Goal: Information Seeking & Learning: Check status

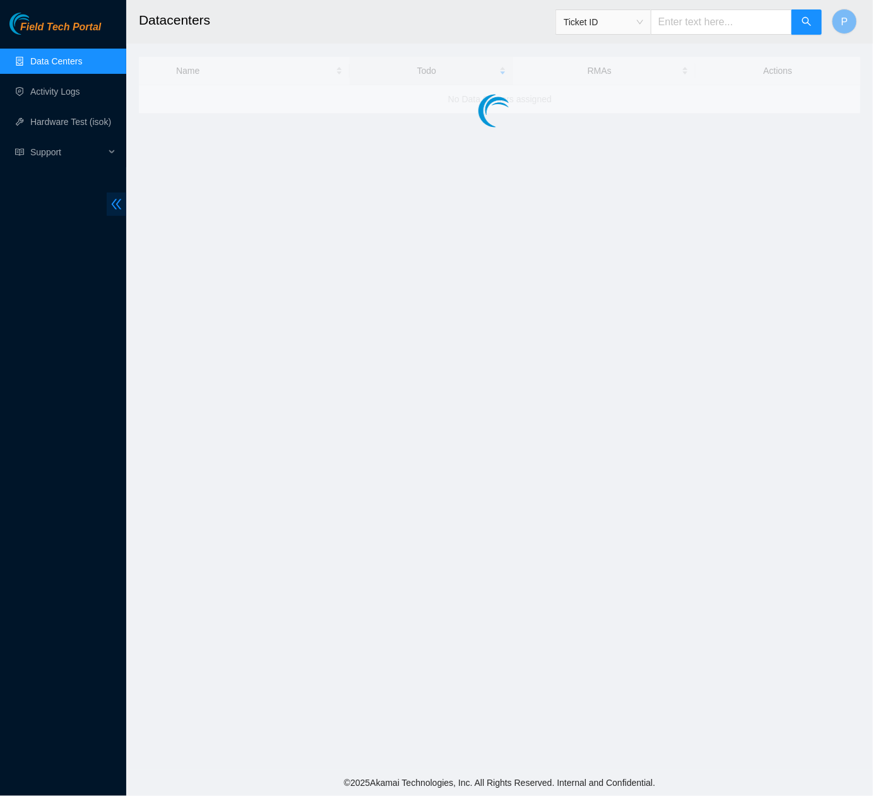
click at [114, 208] on icon "double-left" at bounding box center [117, 204] width 10 height 11
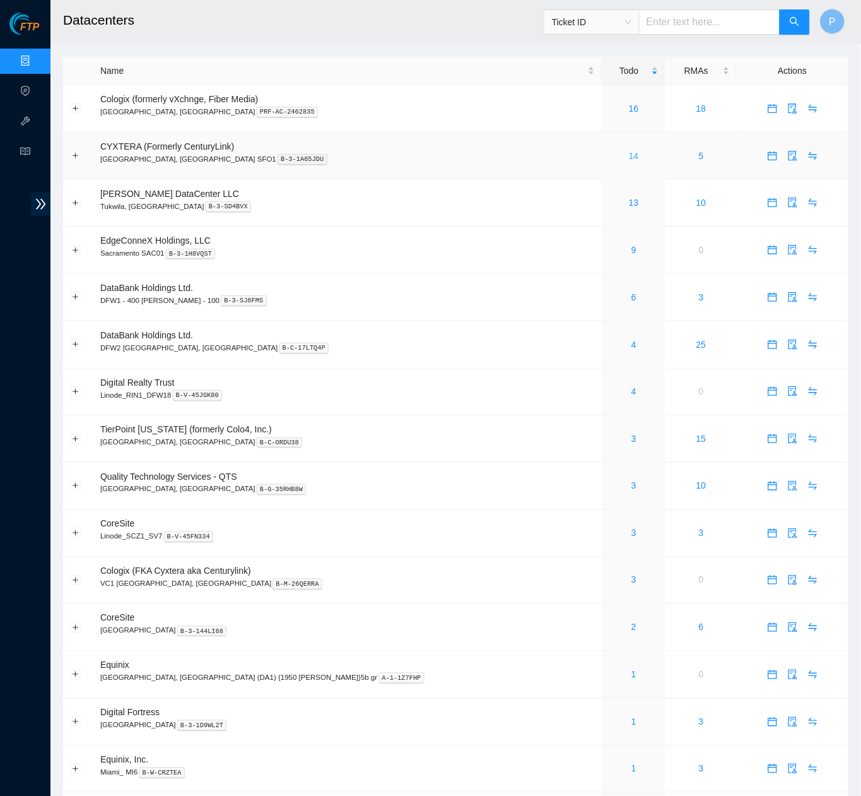
click at [629, 151] on link "14" at bounding box center [634, 156] width 10 height 10
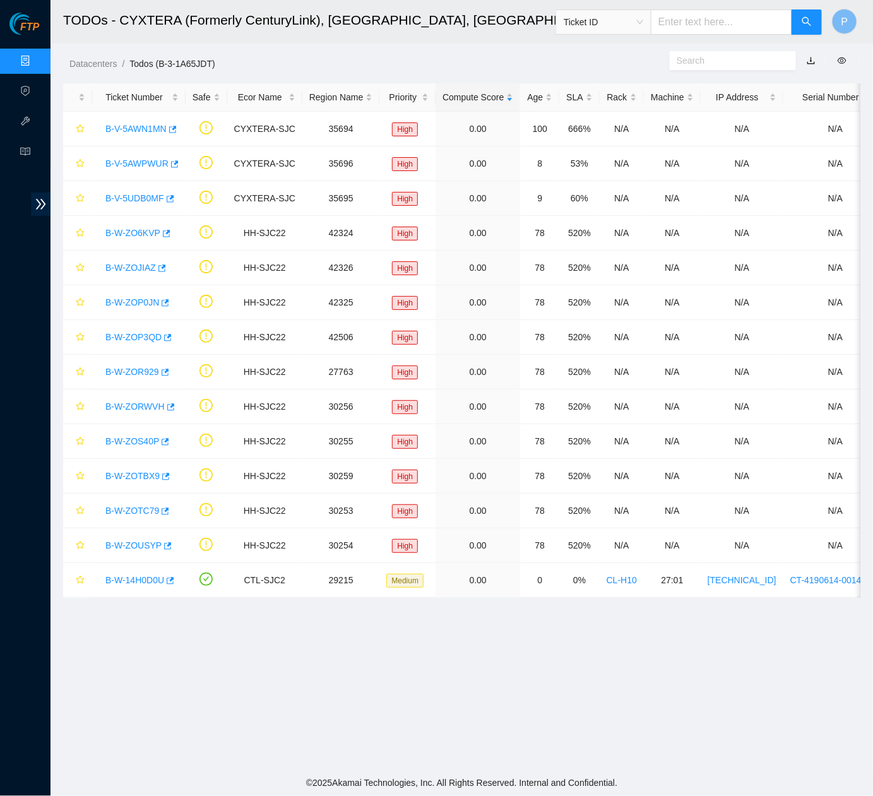
click at [812, 65] on link "button" at bounding box center [810, 61] width 9 height 10
click at [37, 66] on link "Data Centers" at bounding box center [63, 61] width 52 height 10
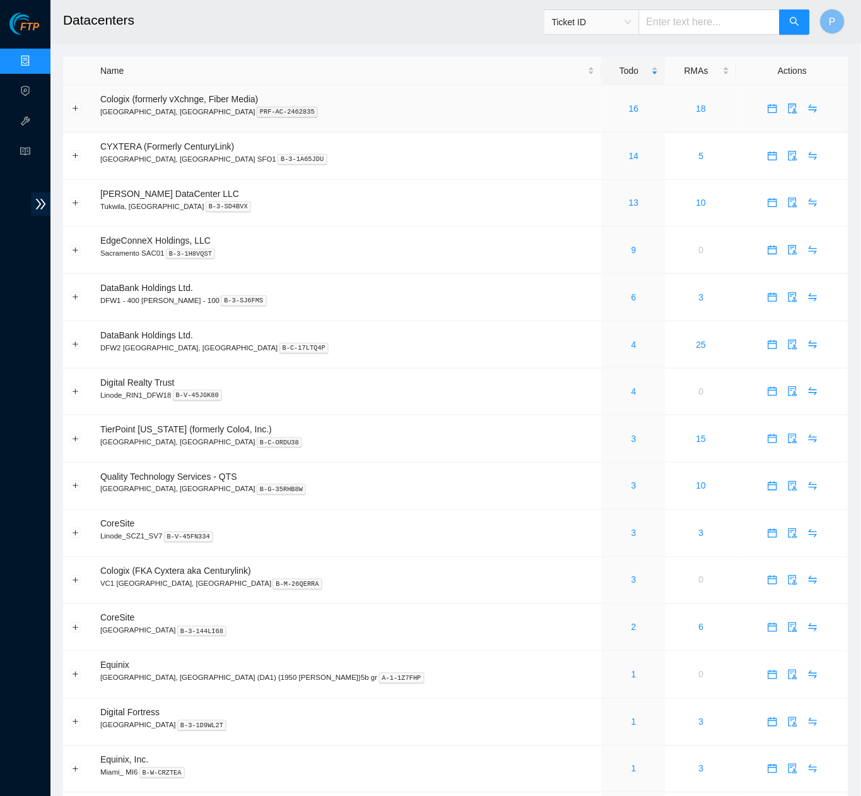
click at [602, 98] on td "16" at bounding box center [634, 108] width 64 height 47
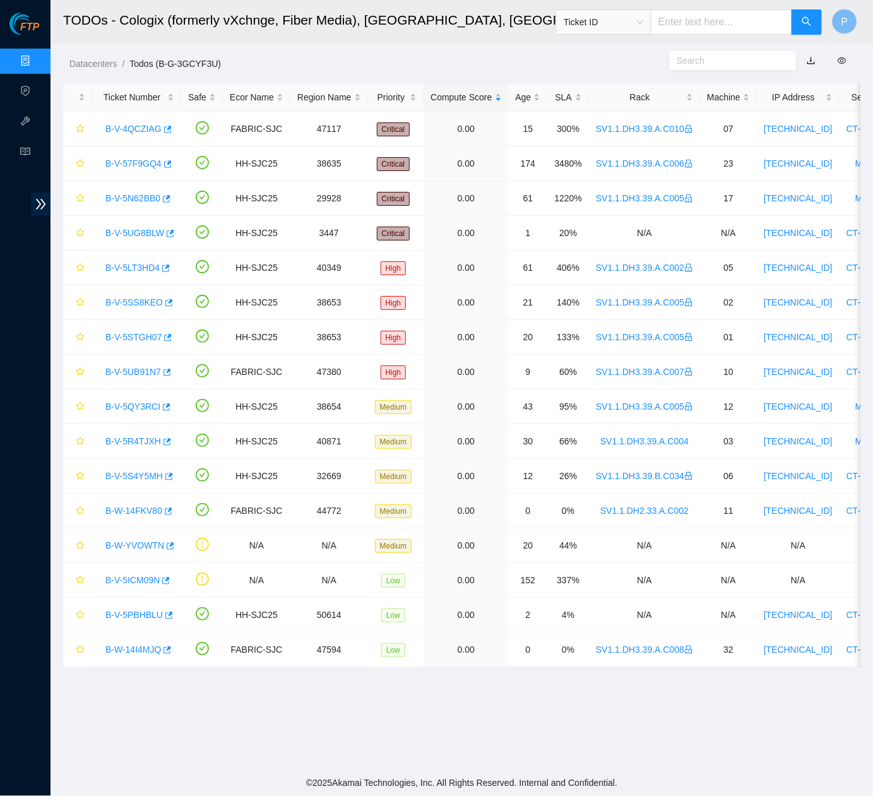
click at [810, 61] on link "button" at bounding box center [810, 61] width 9 height 10
click at [626, 91] on div "Rack" at bounding box center [644, 97] width 97 height 14
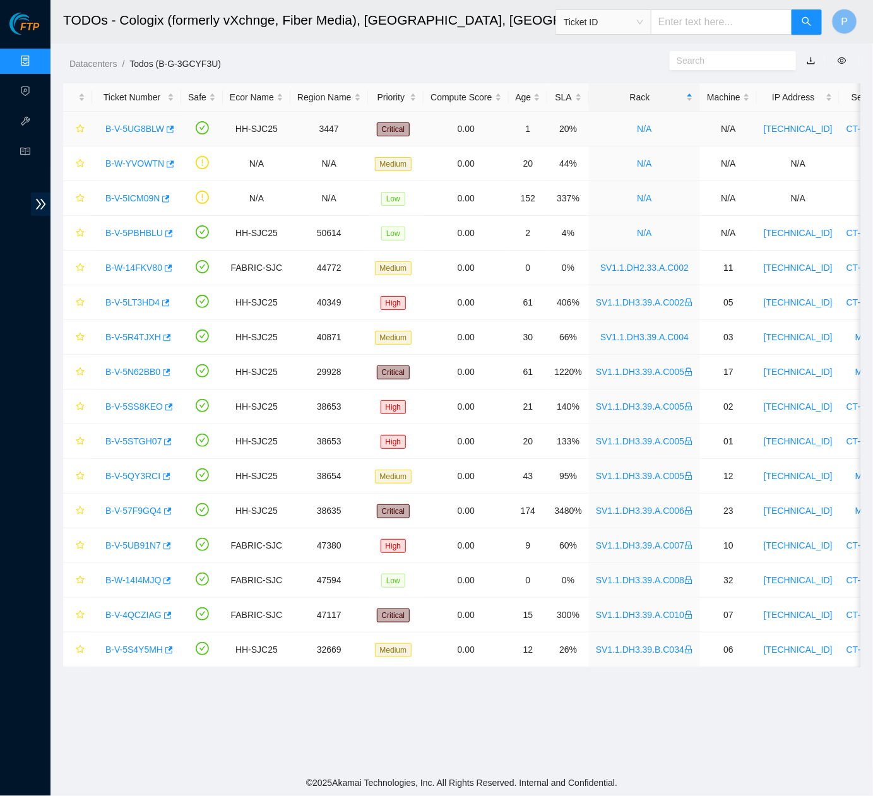
click at [143, 124] on link "B-V-5UG8BLW" at bounding box center [134, 129] width 59 height 10
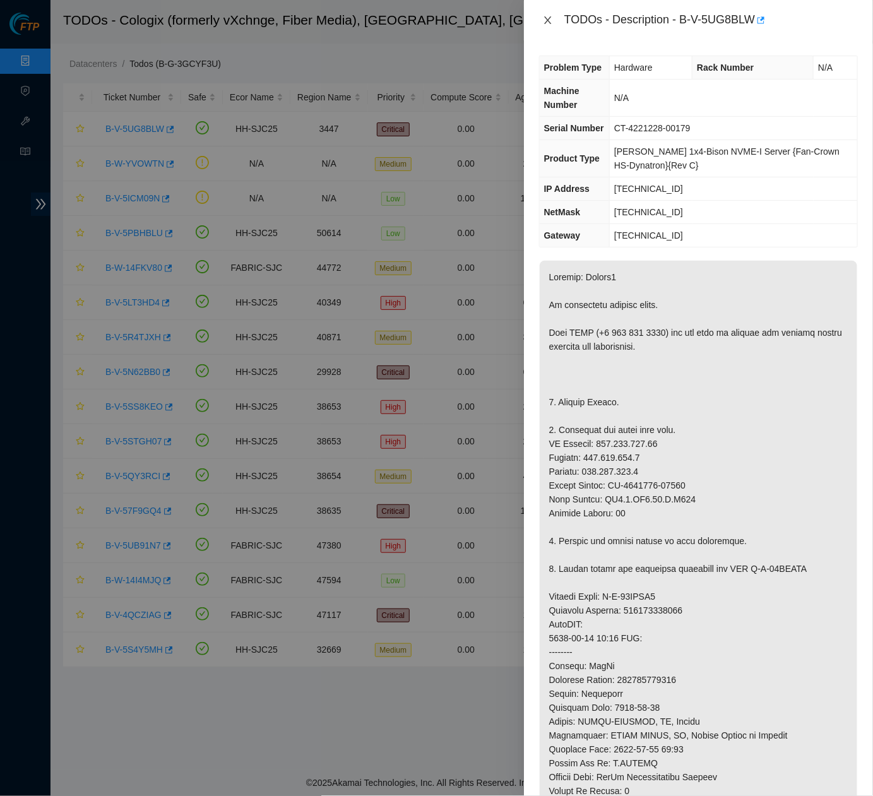
click at [549, 23] on icon "close" at bounding box center [548, 20] width 10 height 10
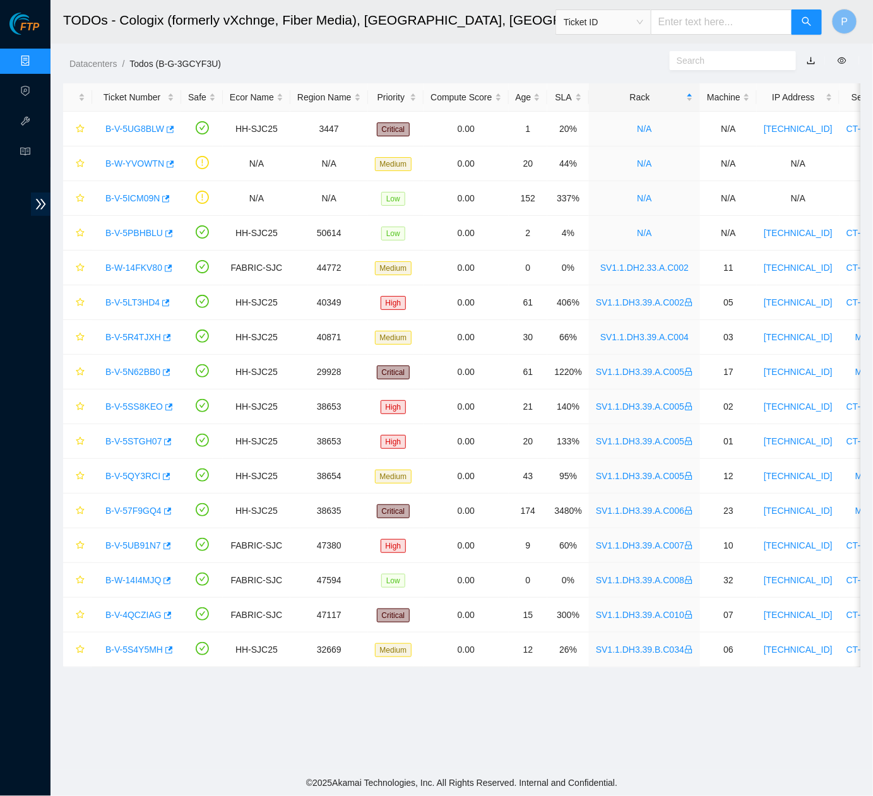
click at [332, 41] on header "TODOs - Cologix (formerly vXchnge, Fiber Media), Santa Clara, CA Ticket ID P" at bounding box center [486, 22] width 873 height 44
click at [37, 61] on link "Data Centers" at bounding box center [63, 61] width 52 height 10
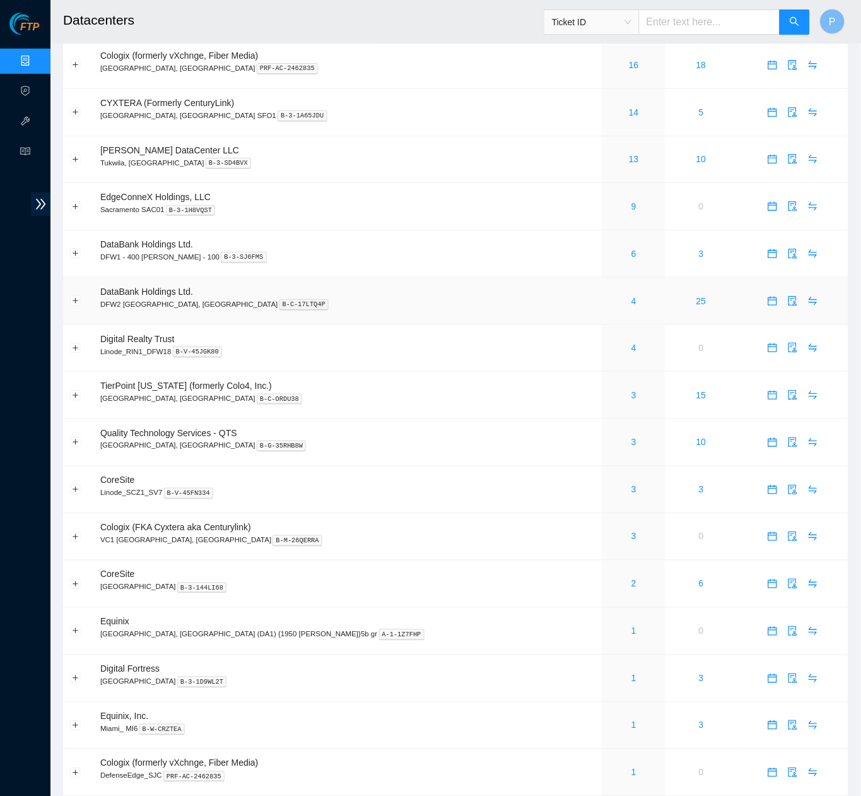
scroll to position [44, 0]
click at [632, 389] on link "3" at bounding box center [634, 394] width 5 height 10
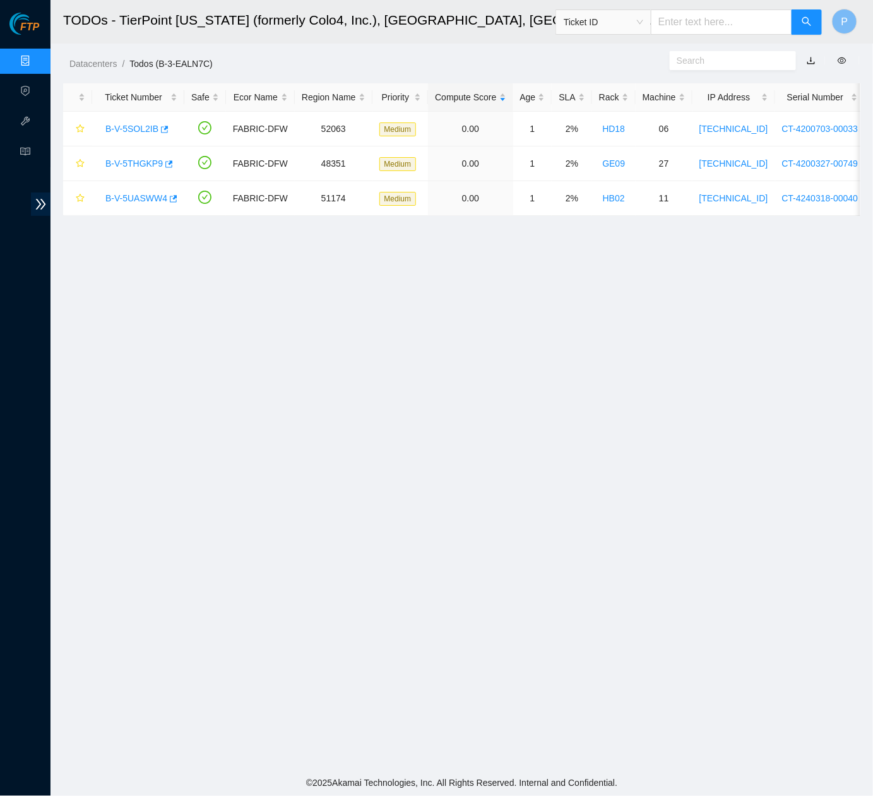
click at [812, 56] on link "button" at bounding box center [810, 61] width 9 height 10
click at [37, 57] on link "Data Centers" at bounding box center [63, 61] width 52 height 10
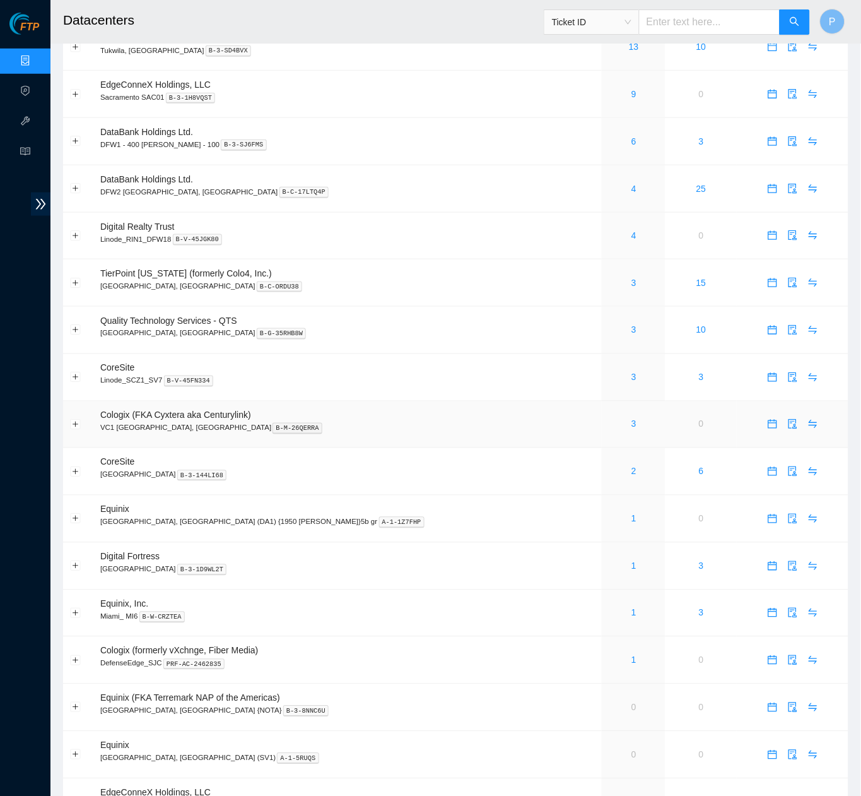
scroll to position [165, 0]
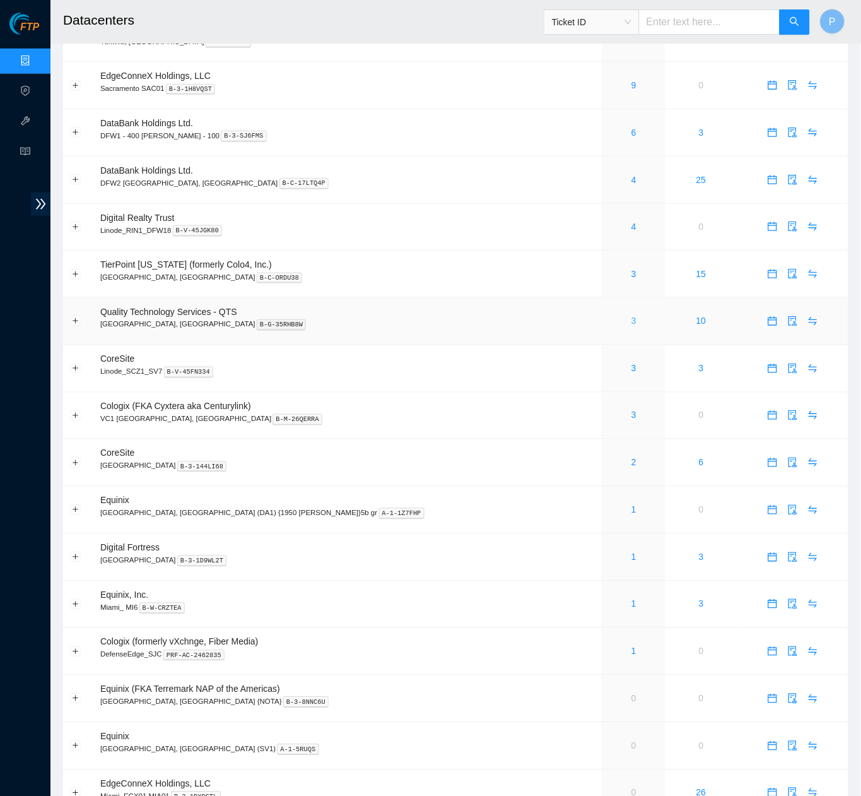
click at [632, 316] on link "3" at bounding box center [634, 321] width 5 height 10
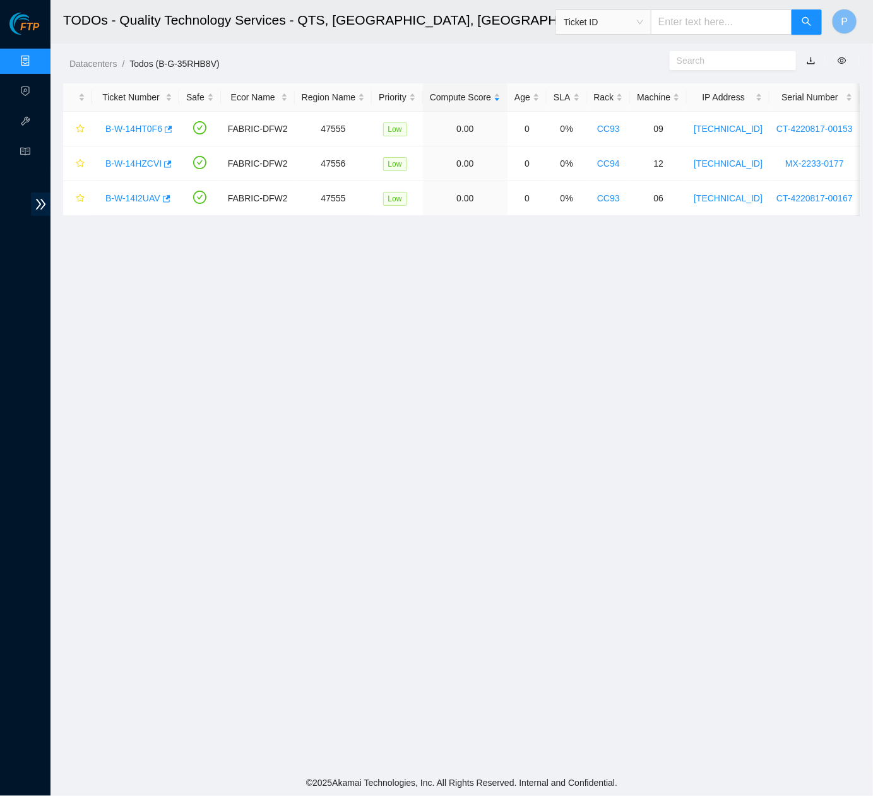
click at [809, 57] on button "button" at bounding box center [811, 60] width 28 height 20
click at [809, 57] on link "button" at bounding box center [810, 61] width 9 height 10
click at [37, 57] on link "Data Centers" at bounding box center [63, 61] width 52 height 10
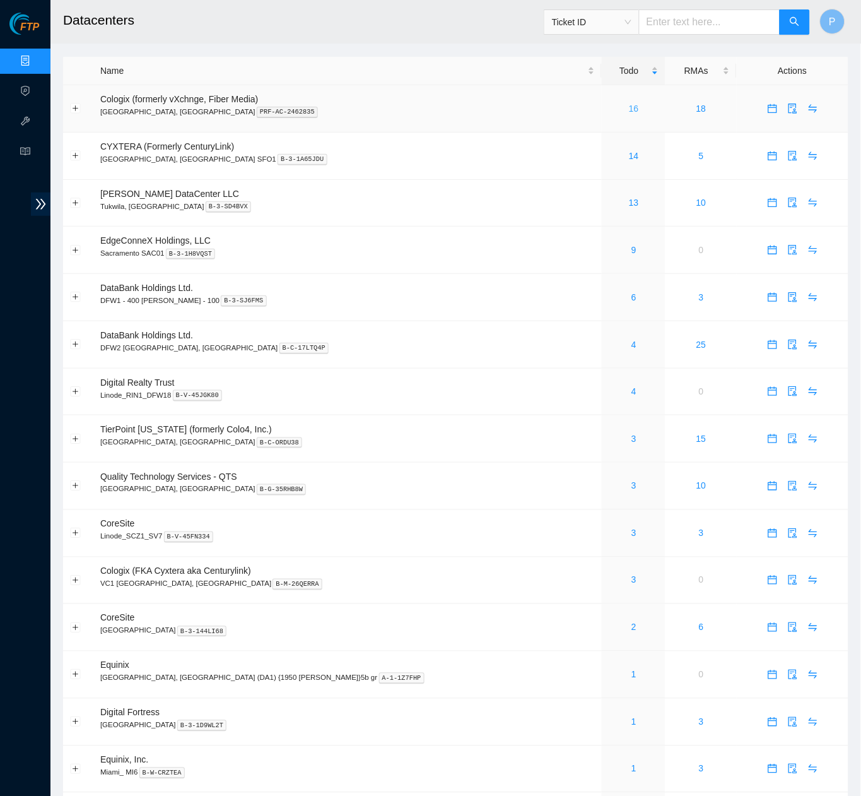
click at [629, 107] on link "16" at bounding box center [634, 108] width 10 height 10
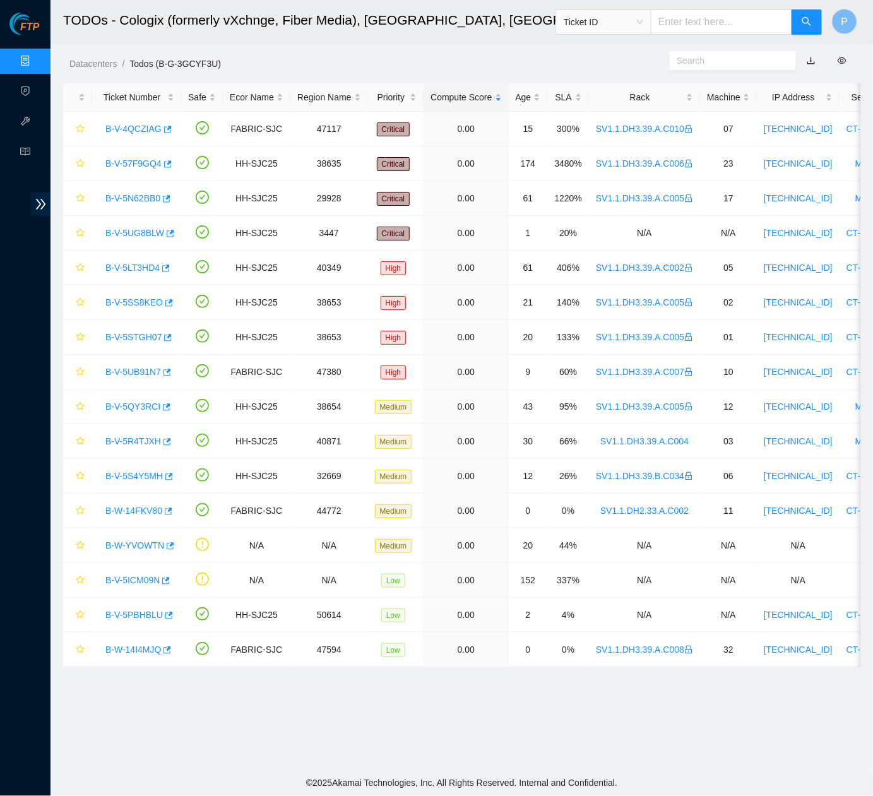
click at [37, 62] on link "Data Centers" at bounding box center [63, 61] width 52 height 10
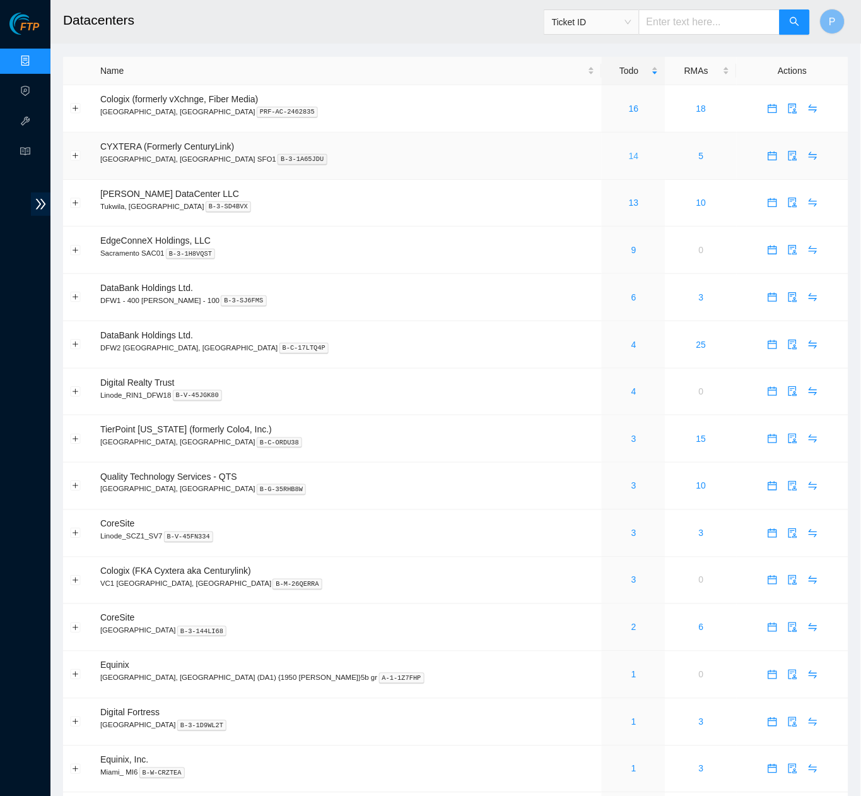
click at [629, 156] on link "14" at bounding box center [634, 156] width 10 height 10
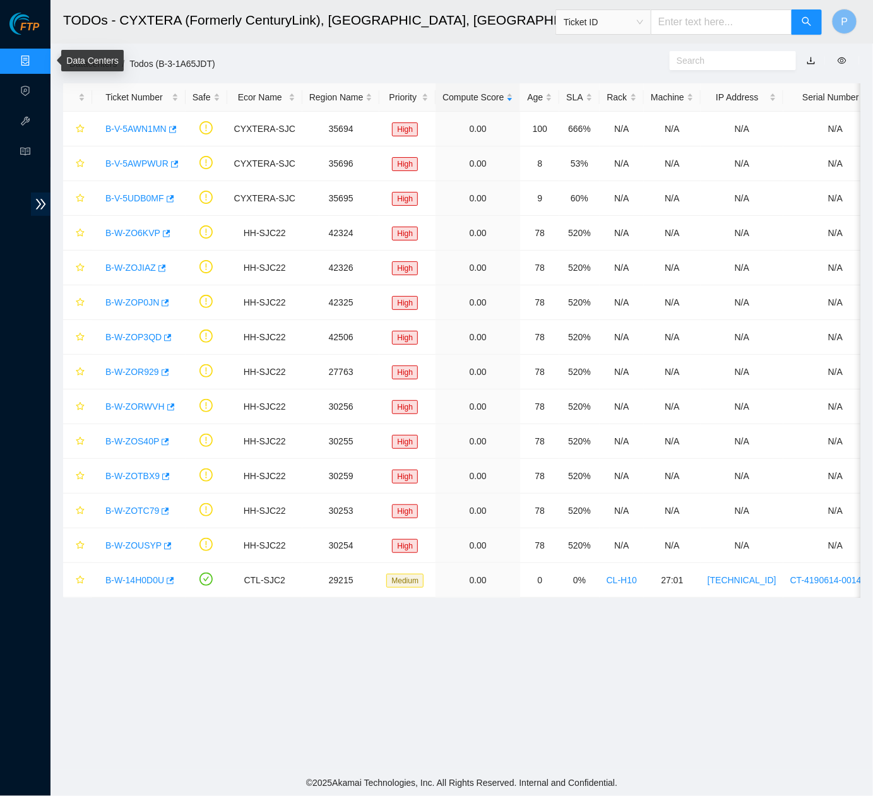
click at [37, 61] on link "Data Centers" at bounding box center [63, 61] width 52 height 10
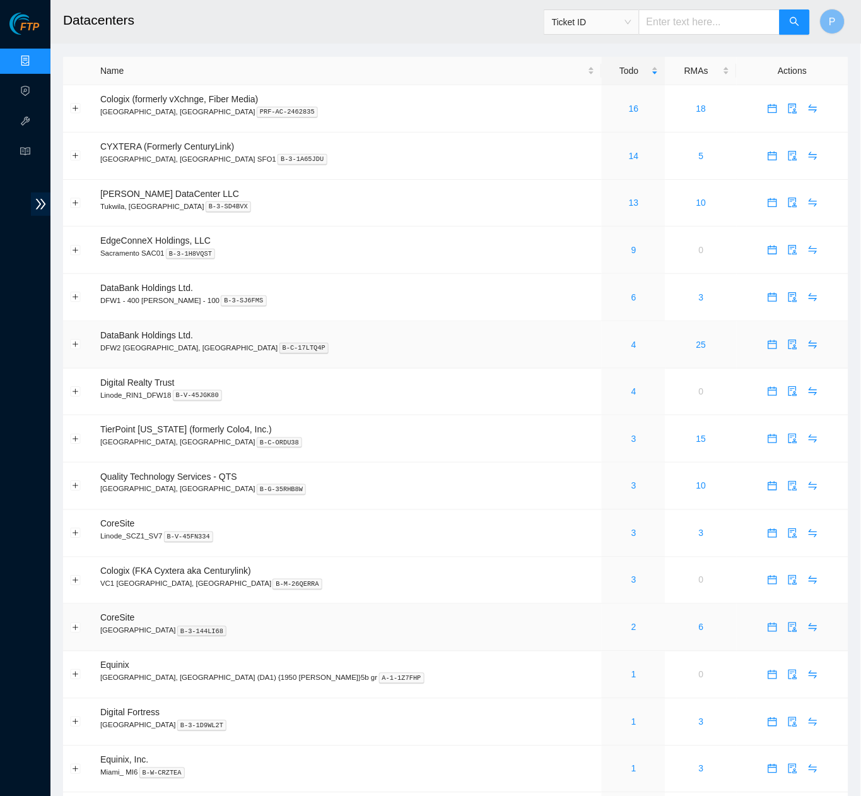
scroll to position [286, 0]
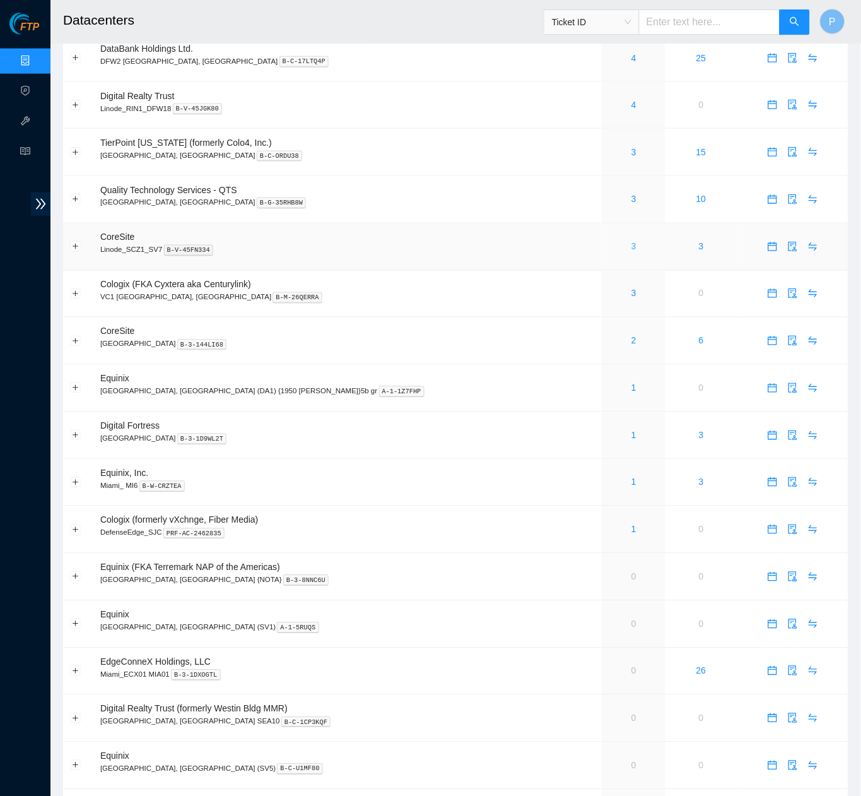
click at [632, 242] on link "3" at bounding box center [634, 247] width 5 height 10
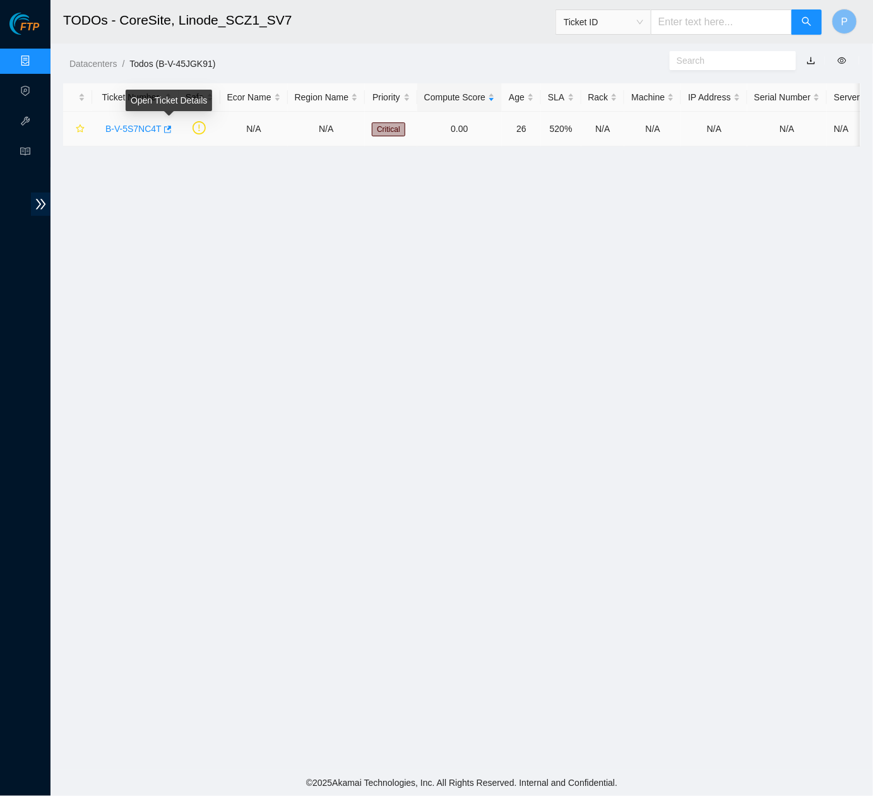
click at [131, 126] on link "B-V-5S7NC4T" at bounding box center [133, 129] width 56 height 10
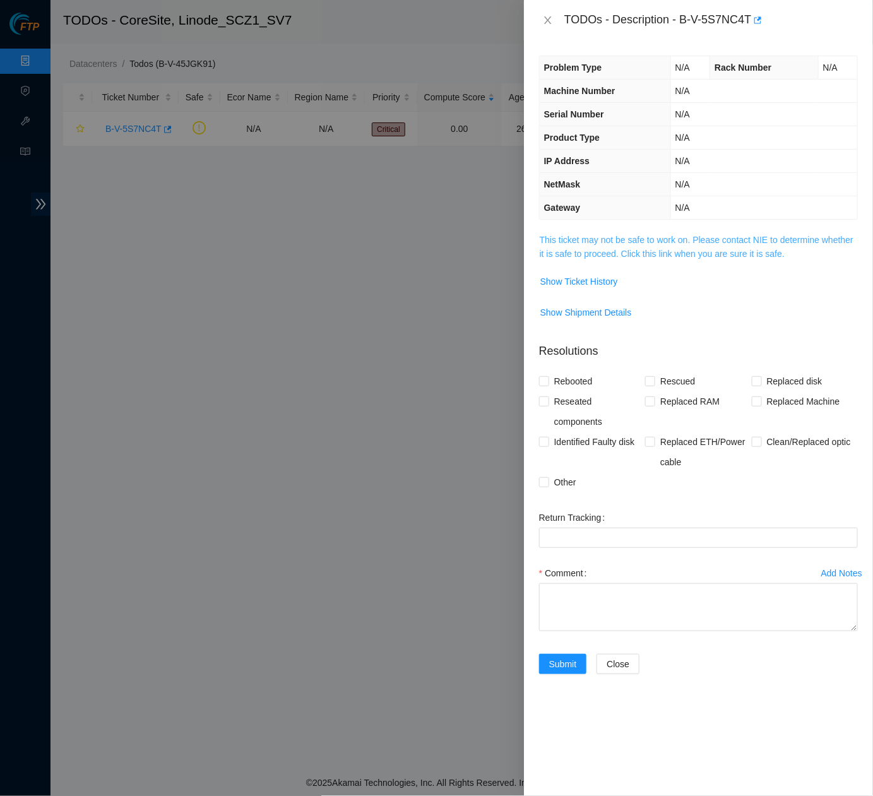
click at [628, 246] on link "This ticket may not be safe to work on. Please contact NIE to determine whether…" at bounding box center [696, 247] width 314 height 24
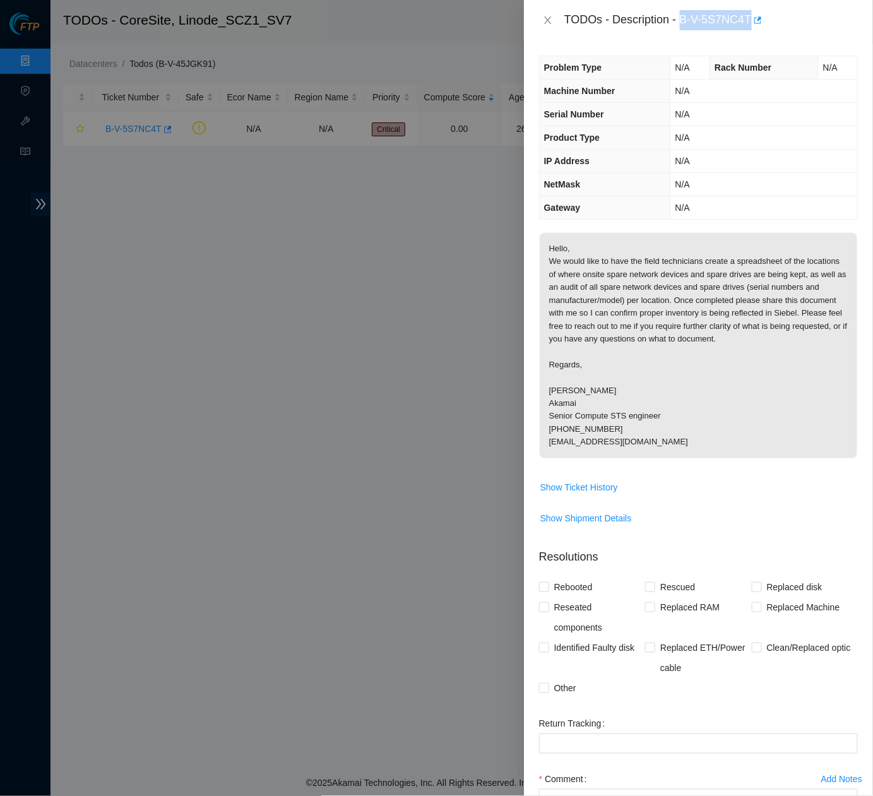
drag, startPoint x: 687, startPoint y: 18, endPoint x: 758, endPoint y: 18, distance: 71.3
click at [758, 18] on div "TODOs - Description - B-V-5S7NC4T" at bounding box center [710, 20] width 293 height 20
copy div "B-V-5S7NC4T"
click at [533, 124] on div "Problem Type N/A Rack Number N/A Machine Number N/A Serial Number N/A Product T…" at bounding box center [698, 417] width 349 height 755
click at [548, 16] on icon "close" at bounding box center [548, 20] width 10 height 10
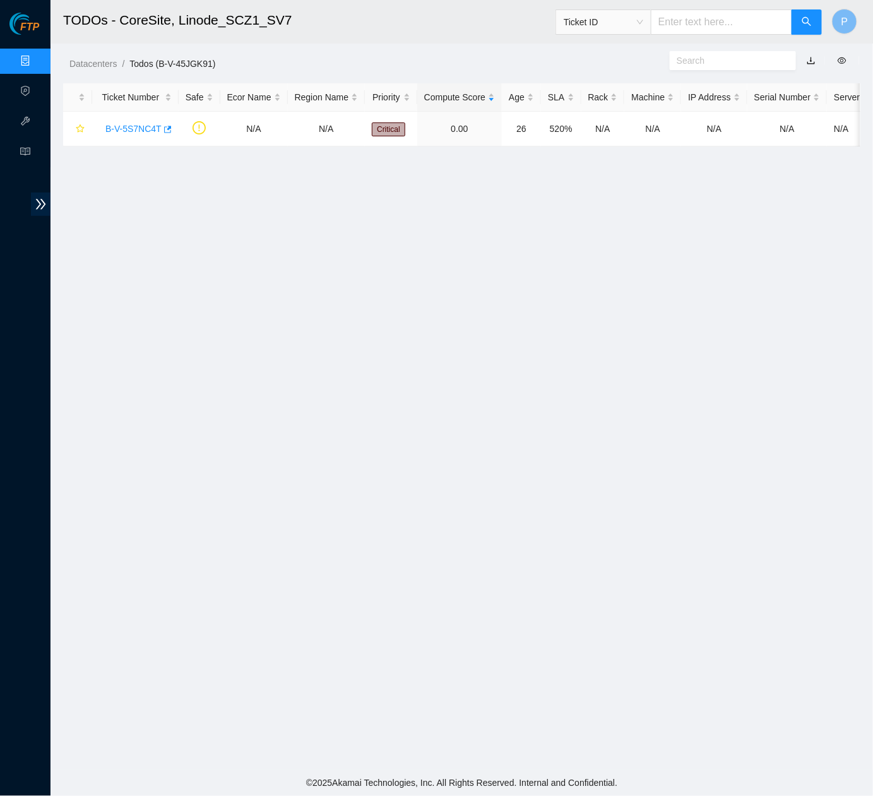
click at [700, 18] on input "text" at bounding box center [720, 21] width 141 height 25
paste input "B-W-14FKV80"
type input "B-W-14FKV80"
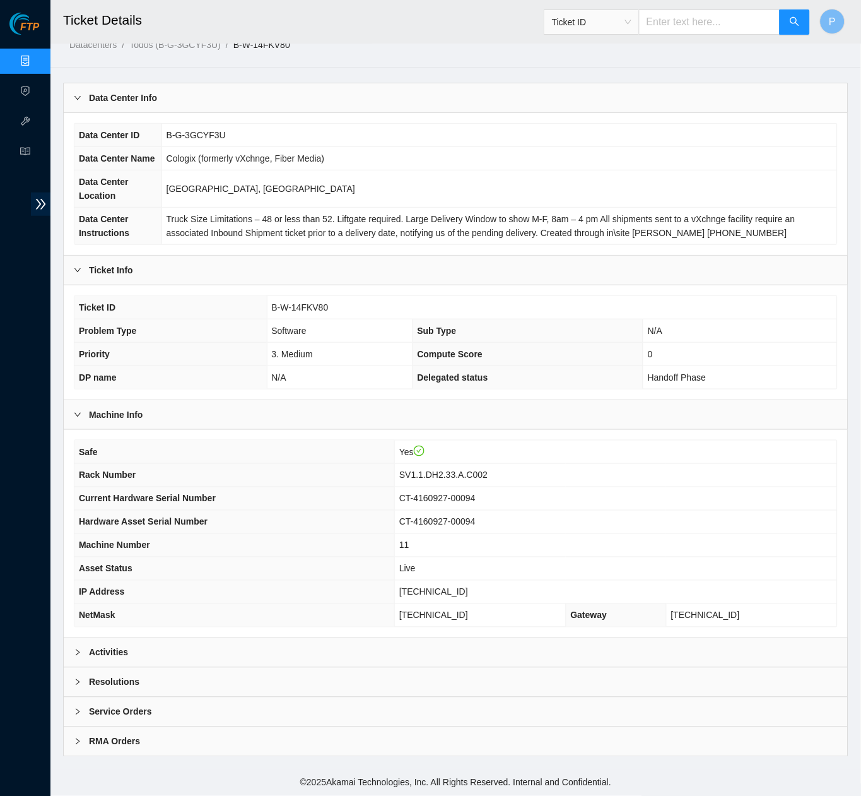
click at [407, 646] on div "Activities" at bounding box center [456, 652] width 784 height 29
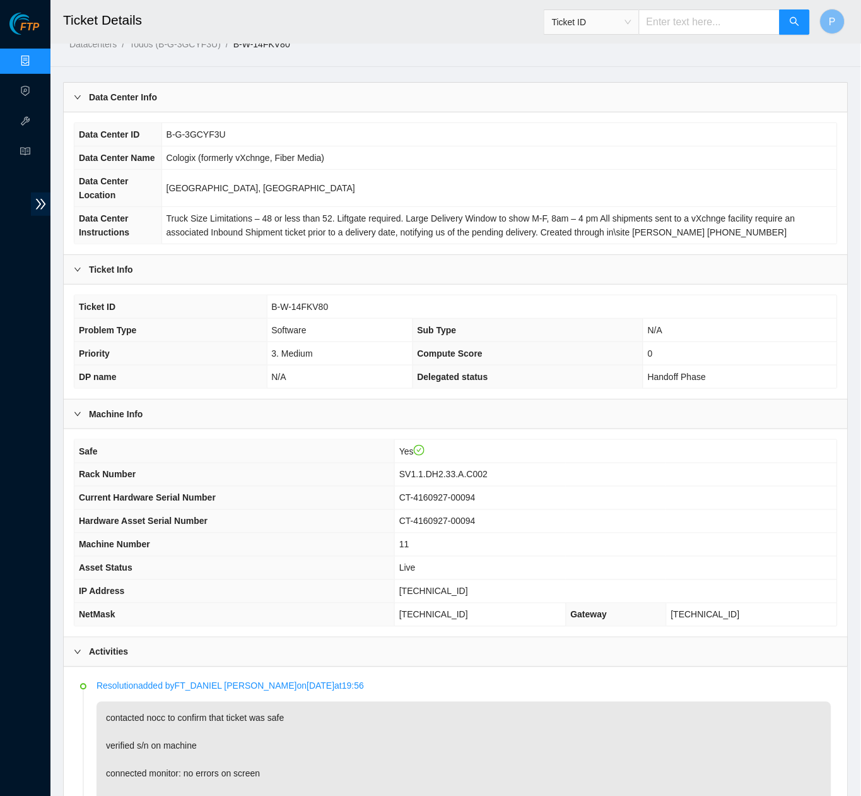
scroll to position [18, 0]
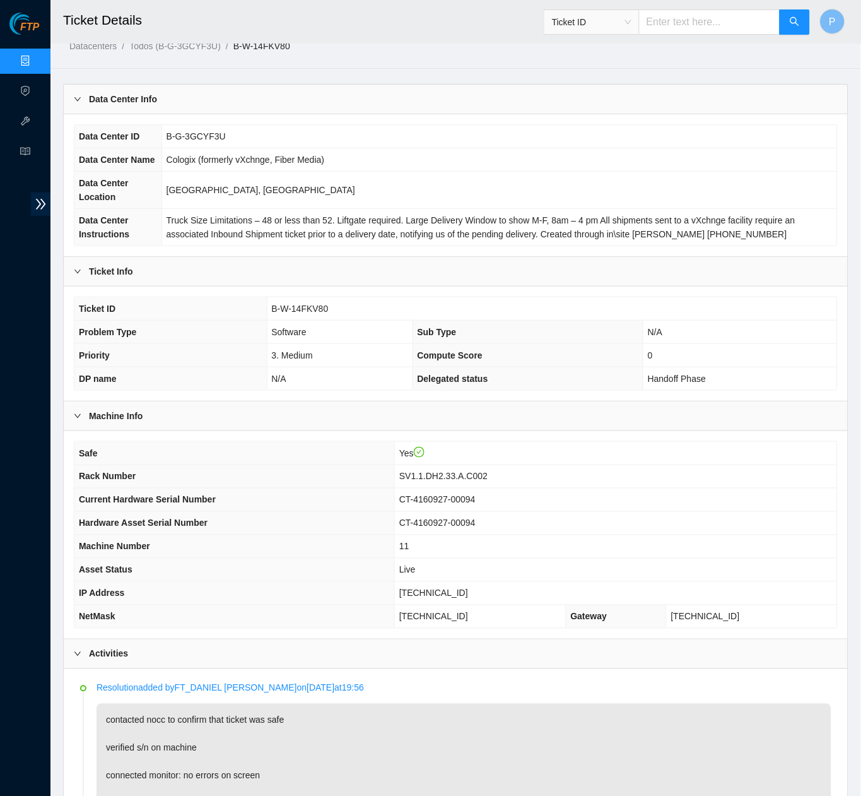
click at [267, 286] on div "Ticket Info" at bounding box center [456, 271] width 784 height 29
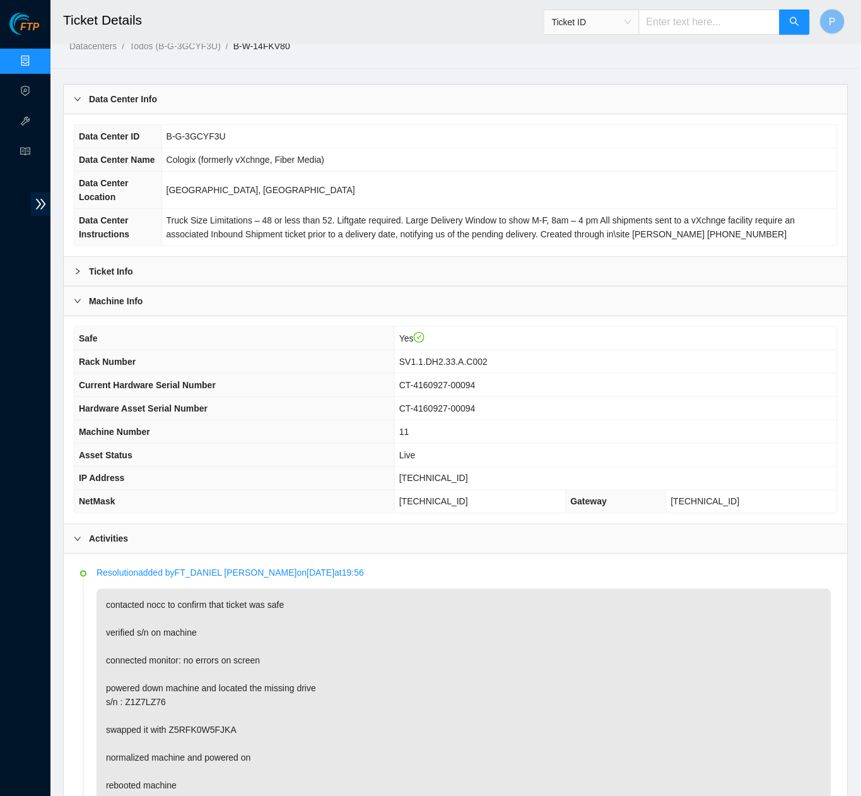
click at [261, 315] on div "Machine Info" at bounding box center [456, 300] width 784 height 29
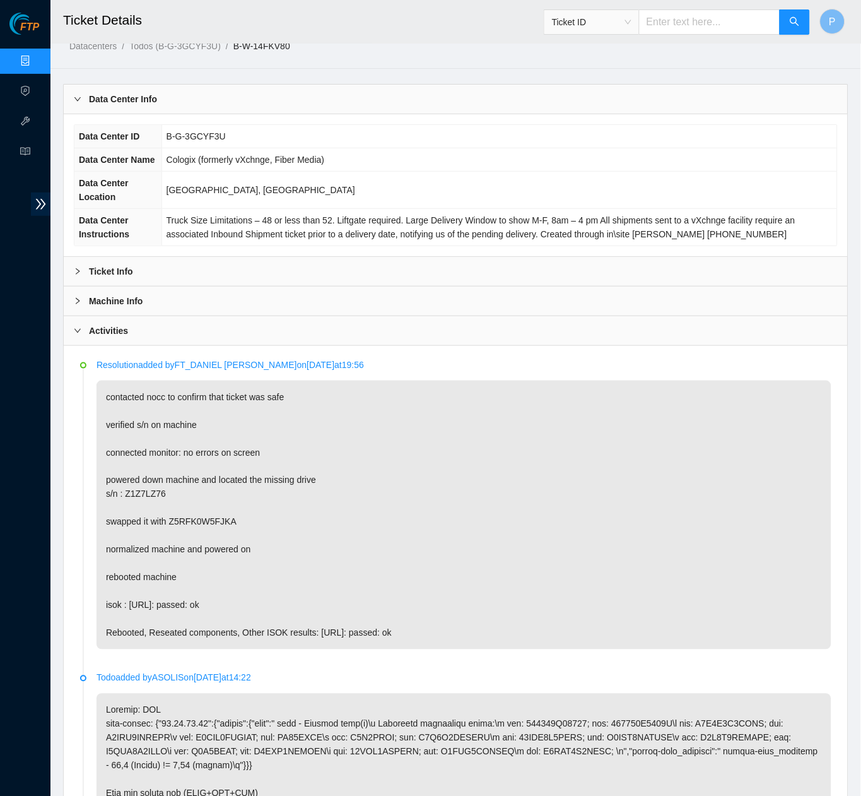
click at [274, 102] on div "Data Center Info" at bounding box center [456, 99] width 784 height 29
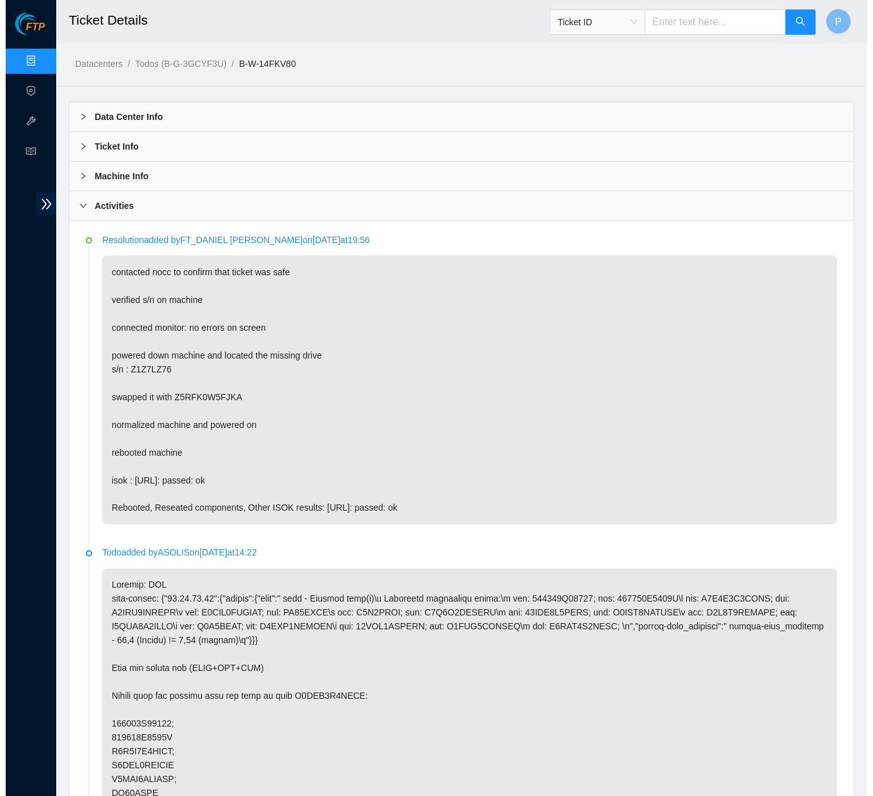
scroll to position [0, 0]
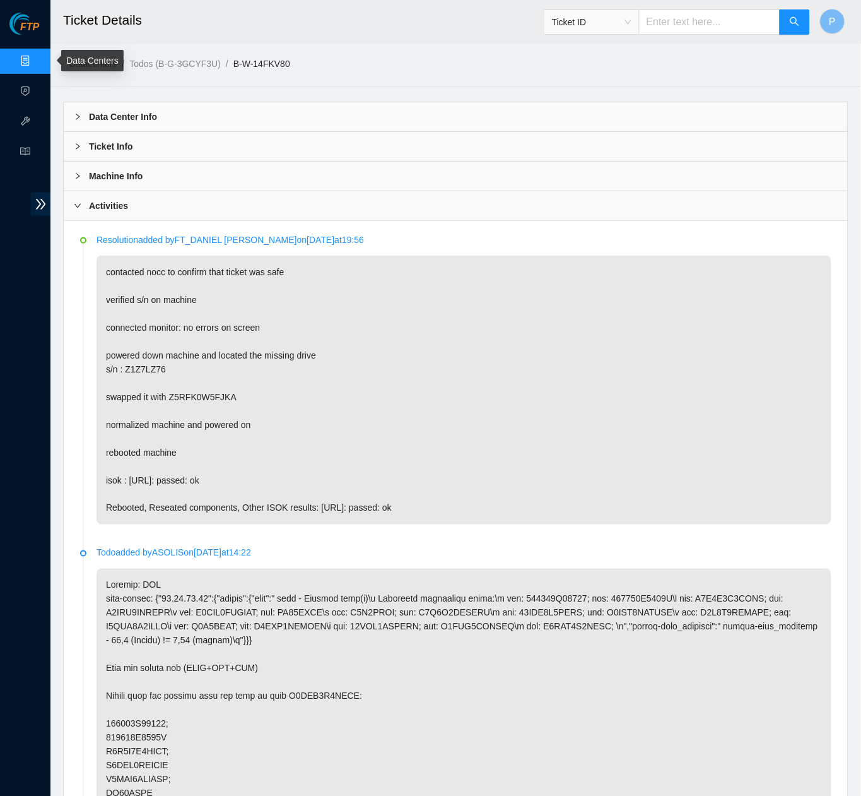
click at [37, 56] on link "Data Centers" at bounding box center [63, 61] width 52 height 10
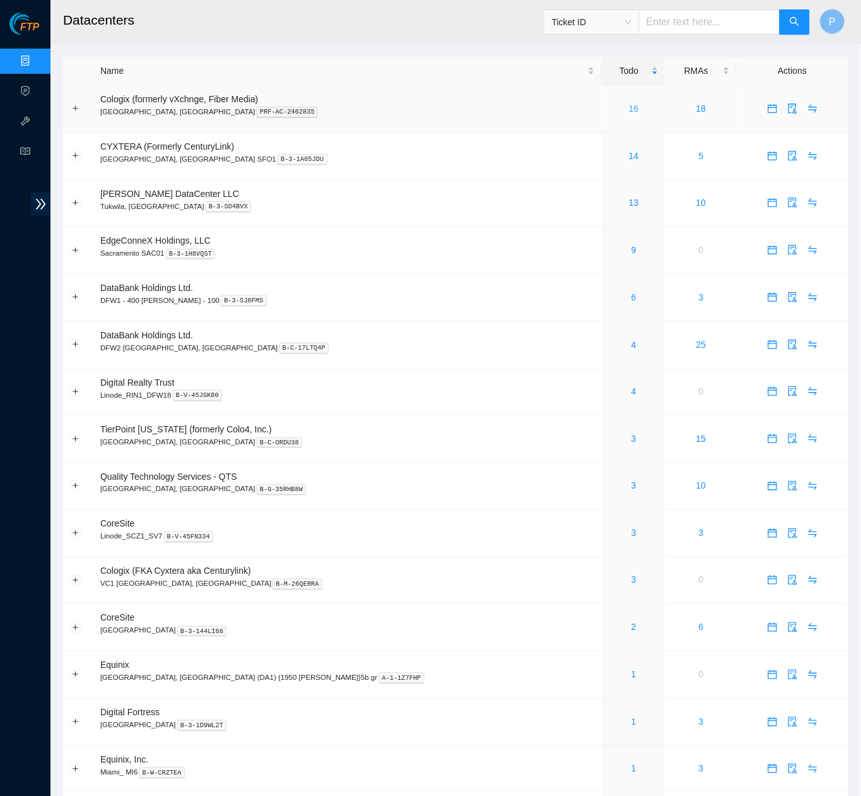
click at [629, 107] on link "16" at bounding box center [634, 108] width 10 height 10
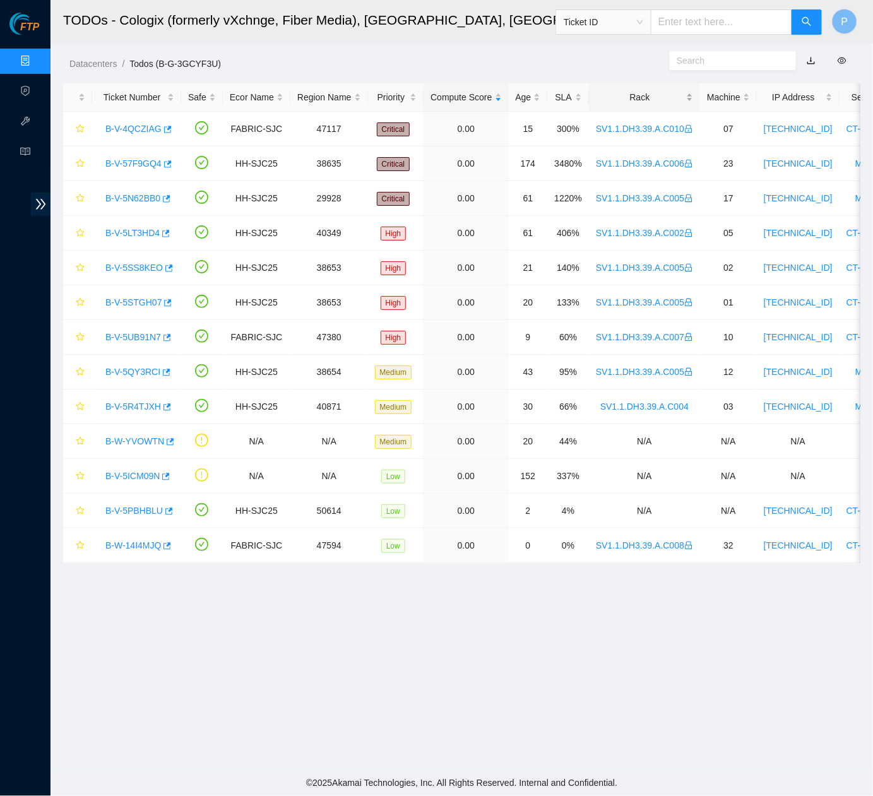
click at [676, 100] on div "Rack" at bounding box center [644, 97] width 97 height 14
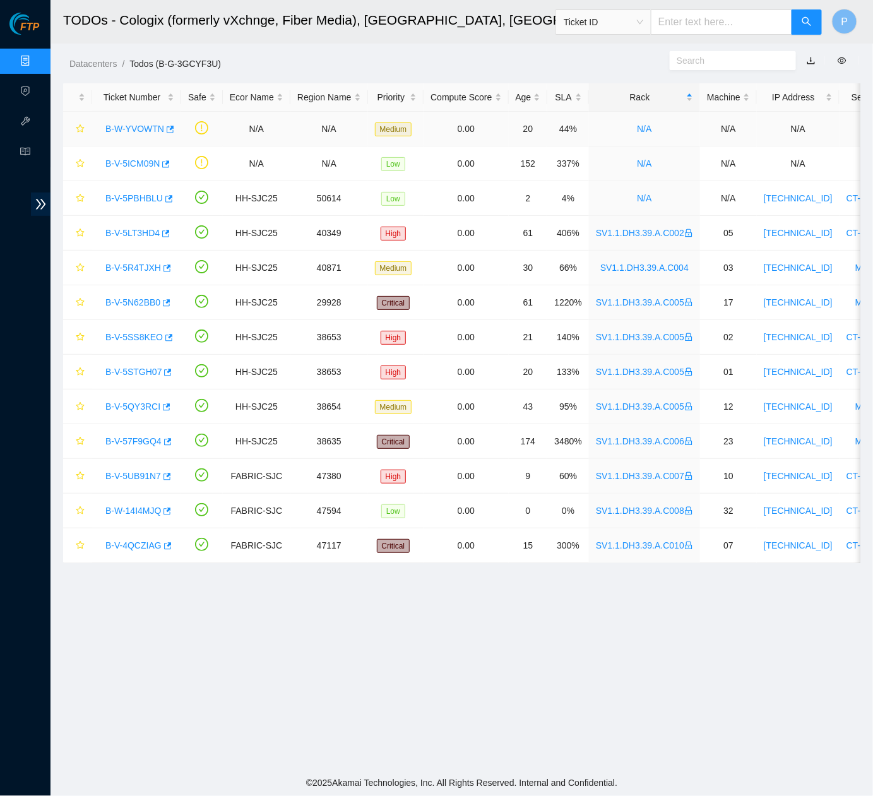
click at [123, 126] on link "B-W-YVOWTN" at bounding box center [134, 129] width 59 height 10
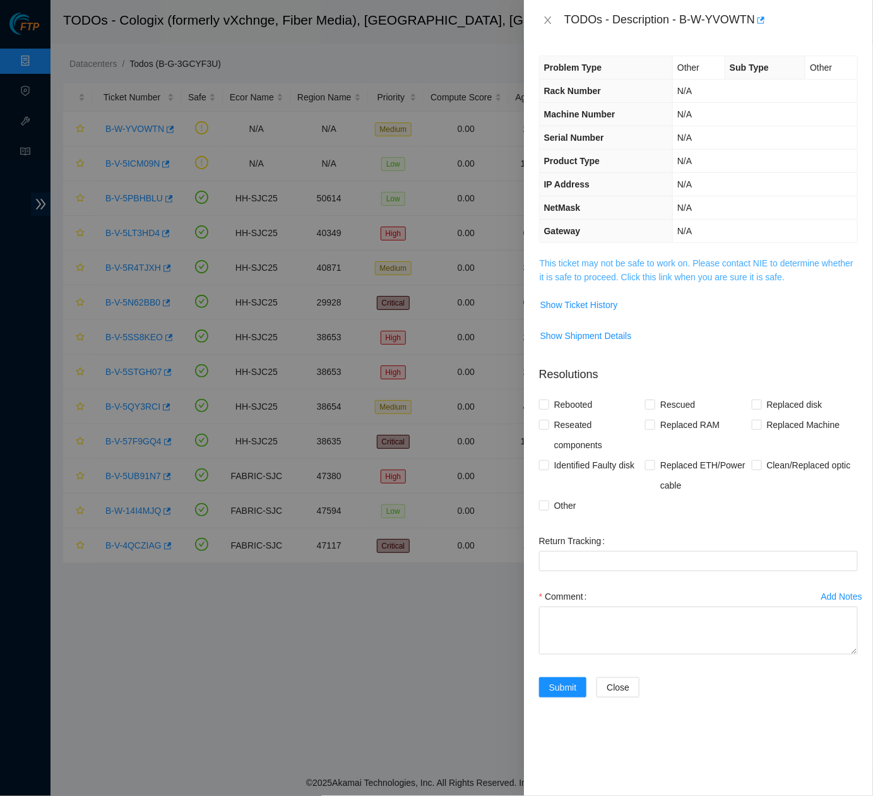
click at [678, 276] on link "This ticket may not be safe to work on. Please contact NIE to determine whether…" at bounding box center [696, 270] width 314 height 24
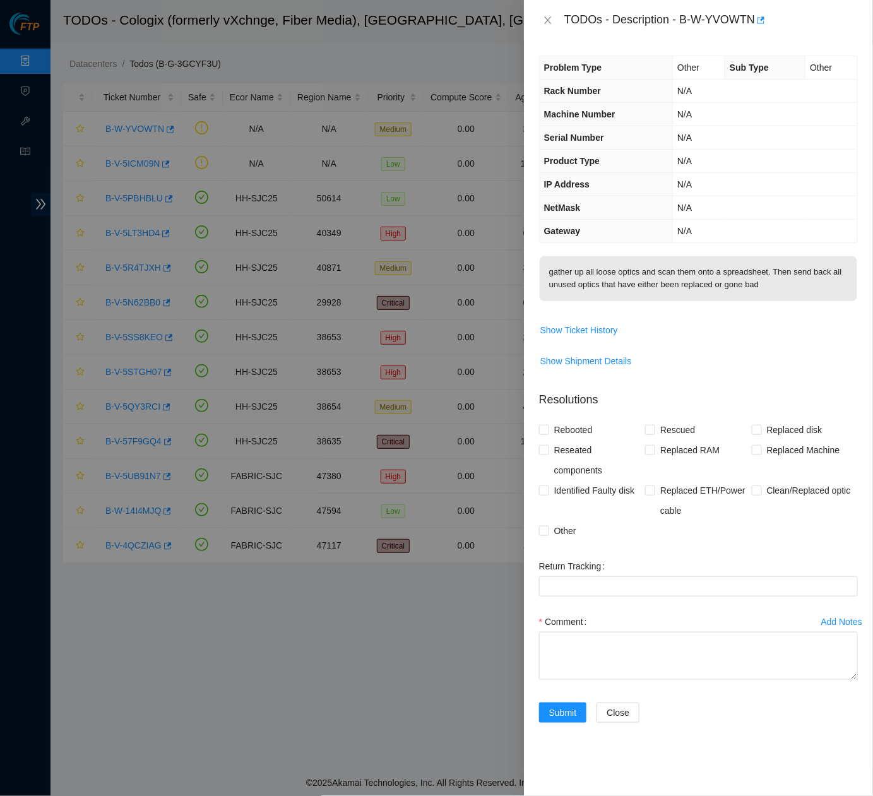
drag, startPoint x: 547, startPoint y: 16, endPoint x: 466, endPoint y: 54, distance: 89.2
click at [547, 17] on icon "close" at bounding box center [548, 20] width 10 height 10
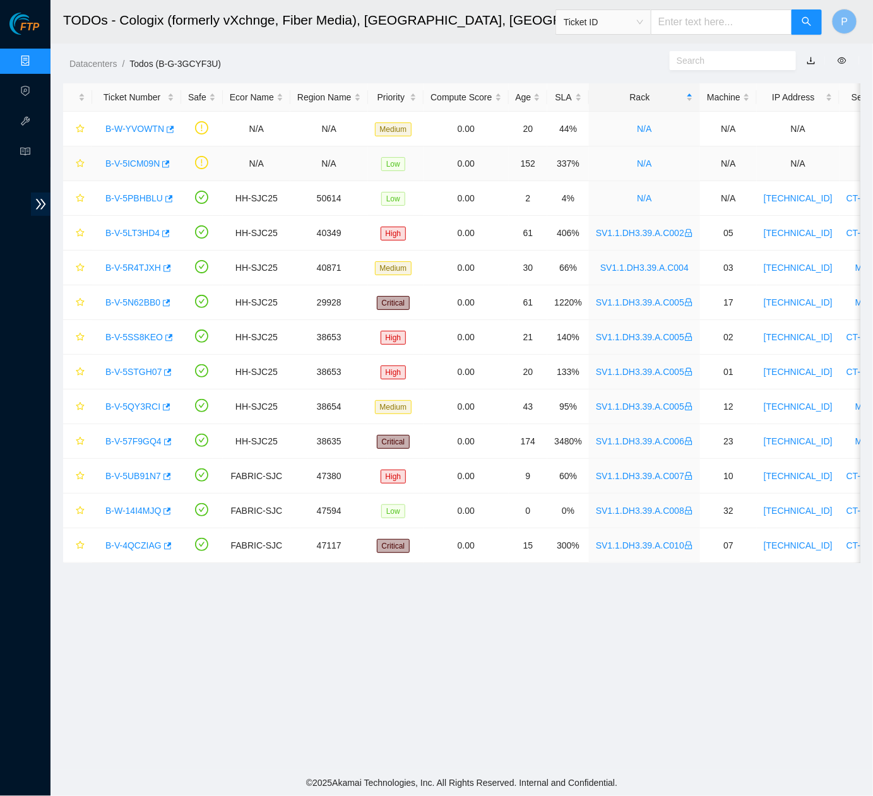
click at [125, 167] on link "B-V-5ICM09N" at bounding box center [132, 163] width 54 height 10
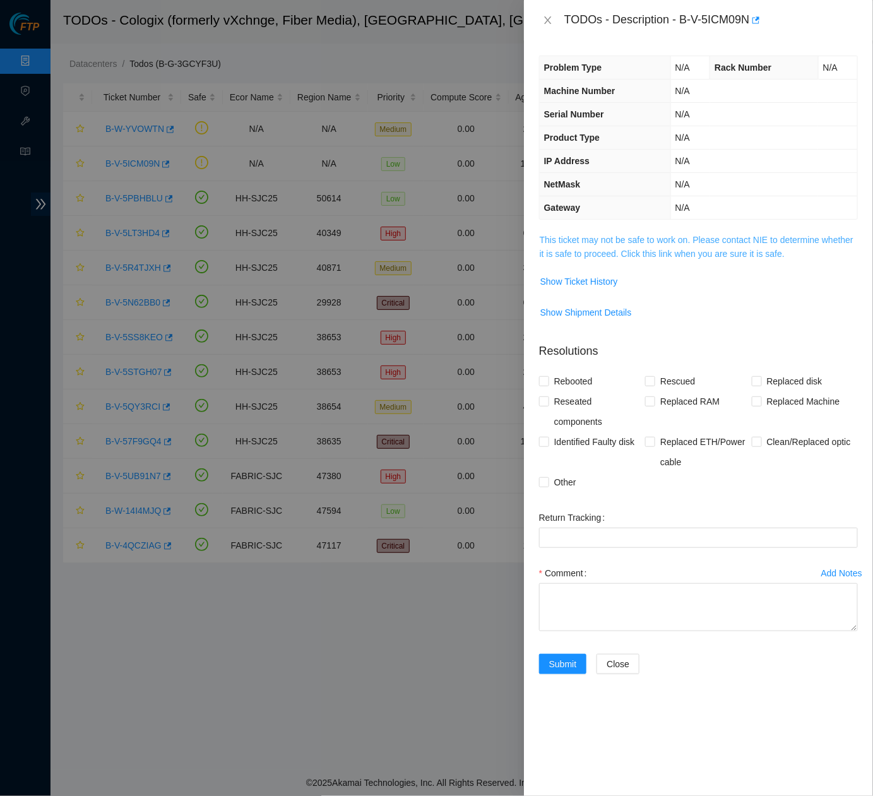
click at [703, 250] on link "This ticket may not be safe to work on. Please contact NIE to determine whether…" at bounding box center [696, 247] width 314 height 24
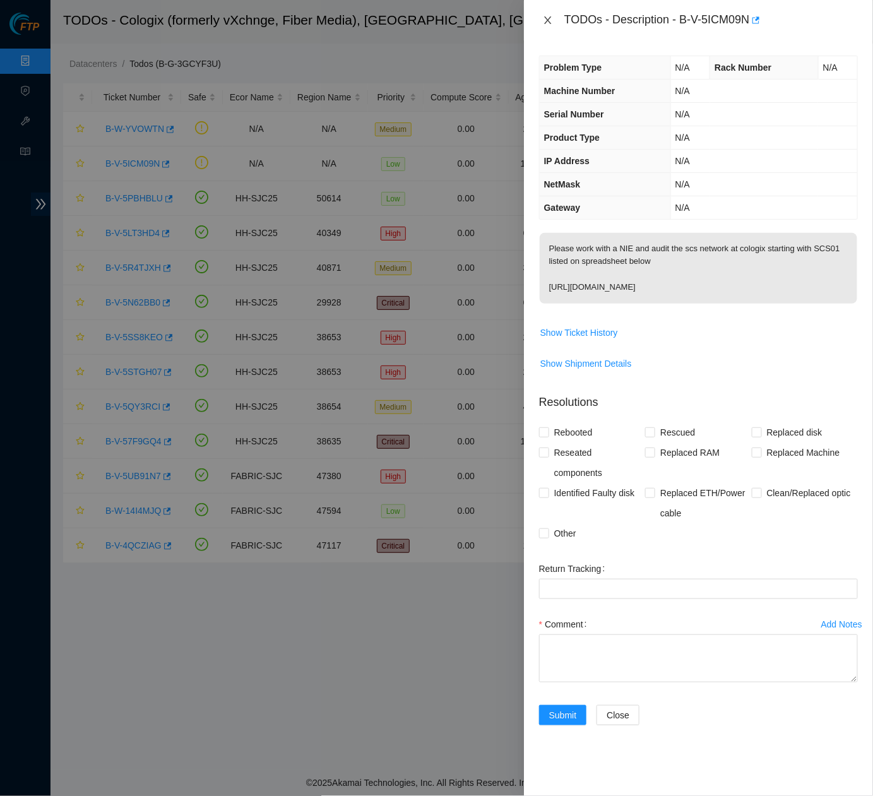
click at [550, 20] on icon "close" at bounding box center [548, 20] width 10 height 10
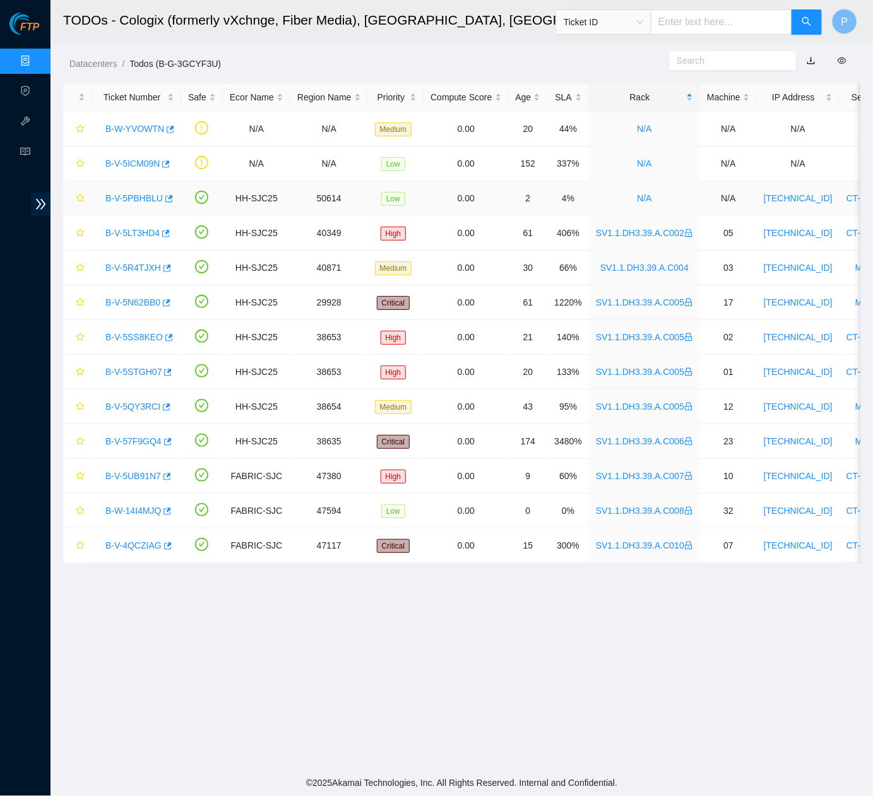
drag, startPoint x: 136, startPoint y: 204, endPoint x: 162, endPoint y: 196, distance: 27.1
click at [136, 203] on div "B-V-5PBHBLU" at bounding box center [136, 198] width 75 height 20
click at [37, 58] on link "Data Centers" at bounding box center [63, 61] width 52 height 10
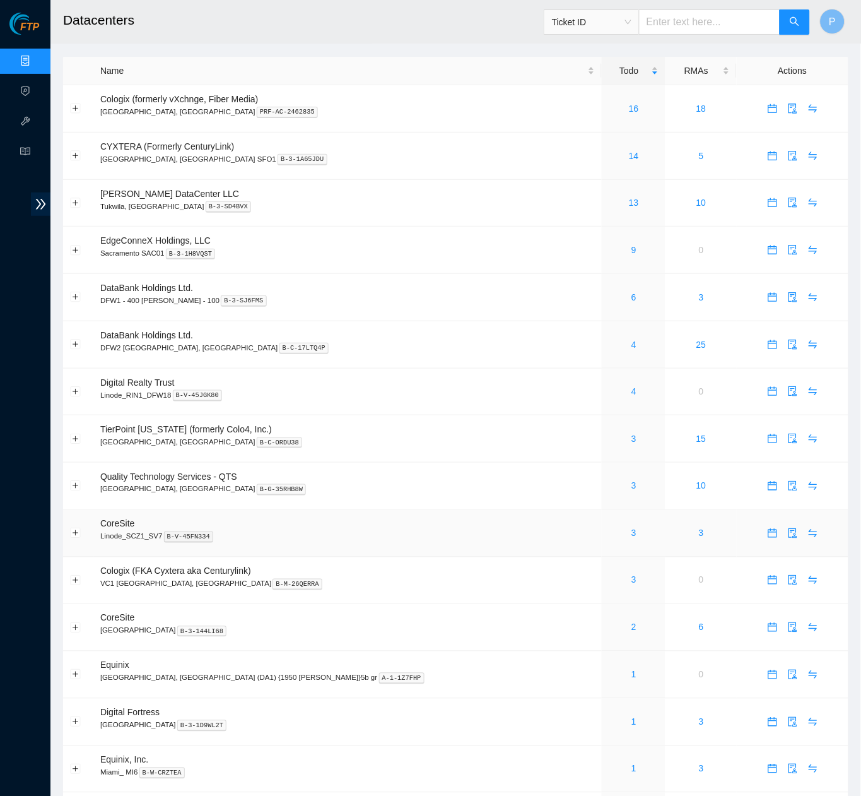
click at [609, 526] on div "3" at bounding box center [634, 533] width 50 height 14
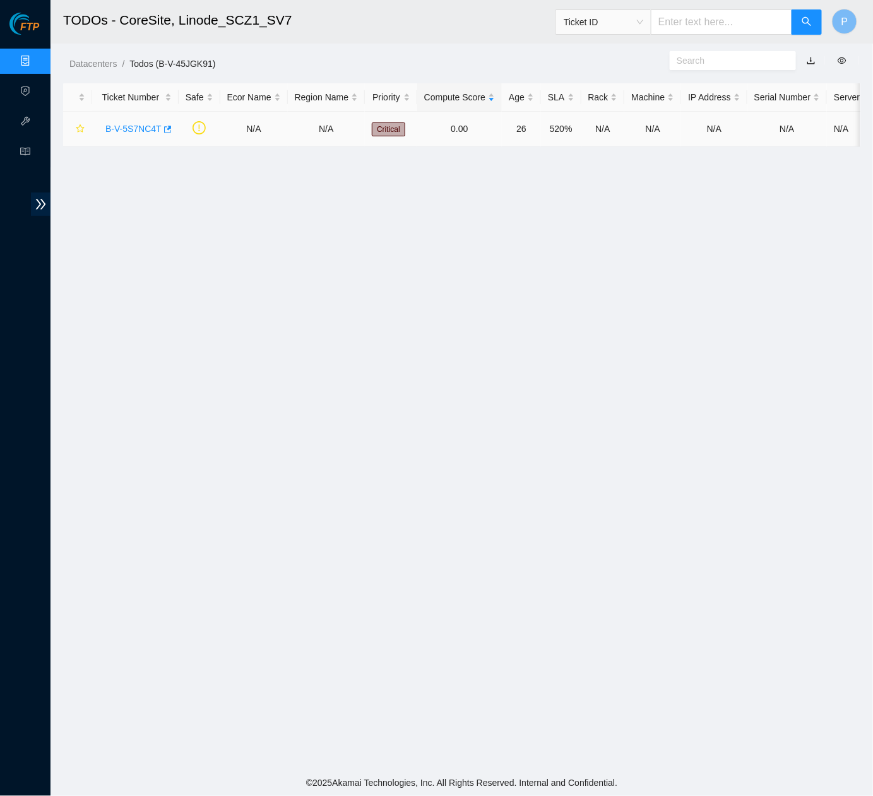
click at [141, 124] on link "B-V-5S7NC4T" at bounding box center [133, 129] width 56 height 10
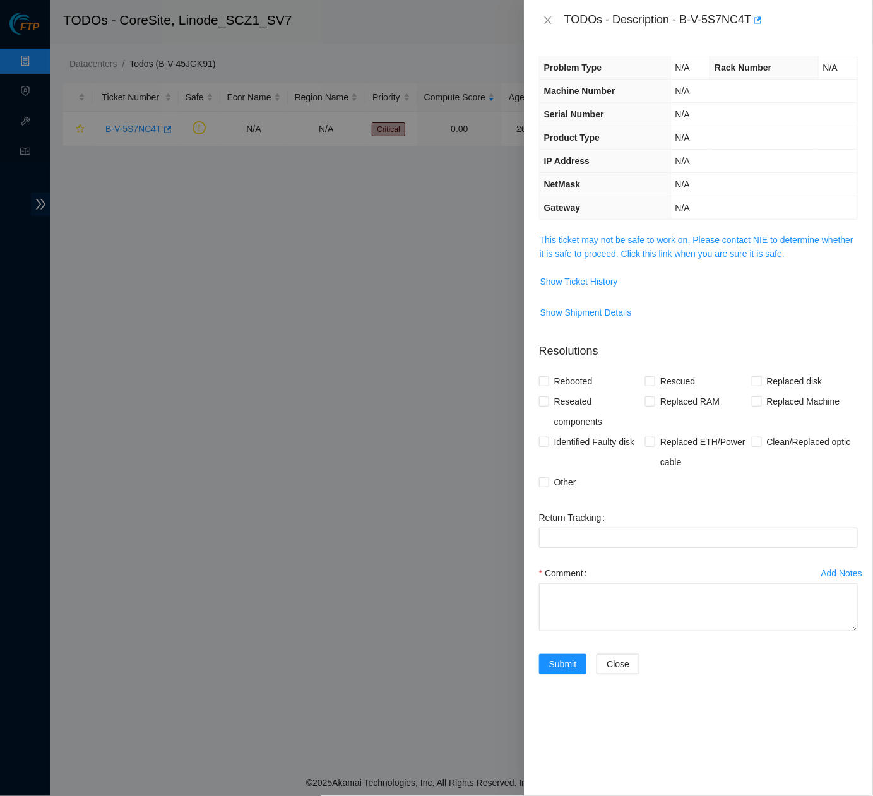
drag, startPoint x: 760, startPoint y: 23, endPoint x: 775, endPoint y: 20, distance: 15.0
click at [762, 23] on div "TODOs - Description - B-V-5S7NC4T" at bounding box center [710, 20] width 293 height 20
click at [774, 20] on div "TODOs - Description - B-V-5S7NC4T" at bounding box center [710, 20] width 293 height 20
click at [761, 24] on icon "button" at bounding box center [756, 20] width 9 height 9
click at [630, 263] on td "This ticket may not be safe to work on. Please contact NIE to determine whether…" at bounding box center [698, 251] width 319 height 38
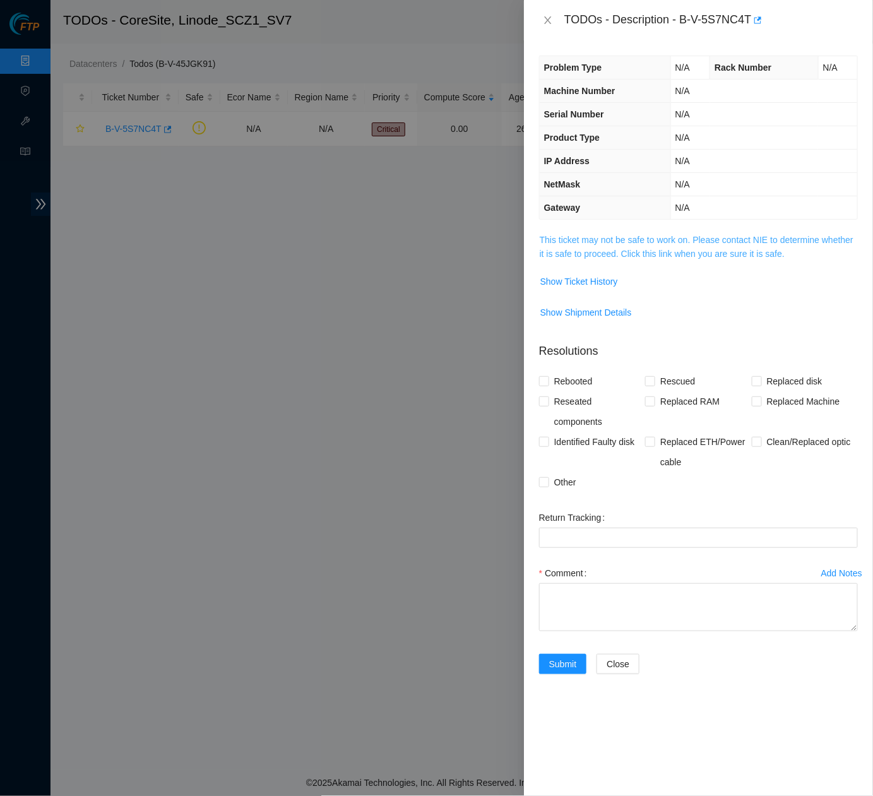
click at [630, 246] on link "This ticket may not be safe to work on. Please contact NIE to determine whether…" at bounding box center [696, 247] width 314 height 24
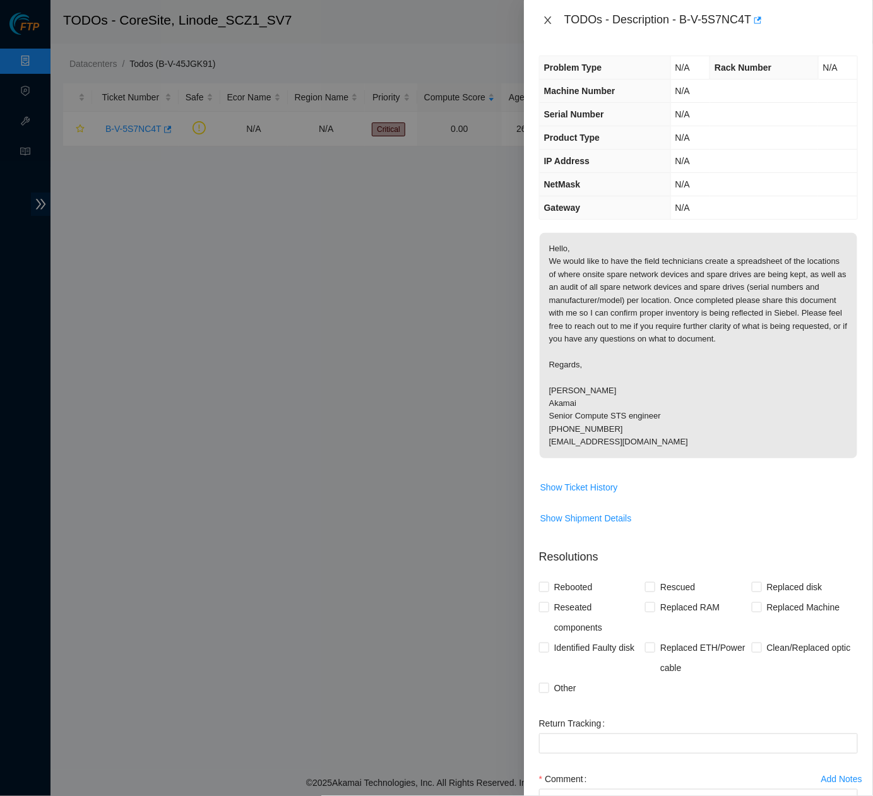
click at [547, 20] on icon "close" at bounding box center [547, 20] width 7 height 8
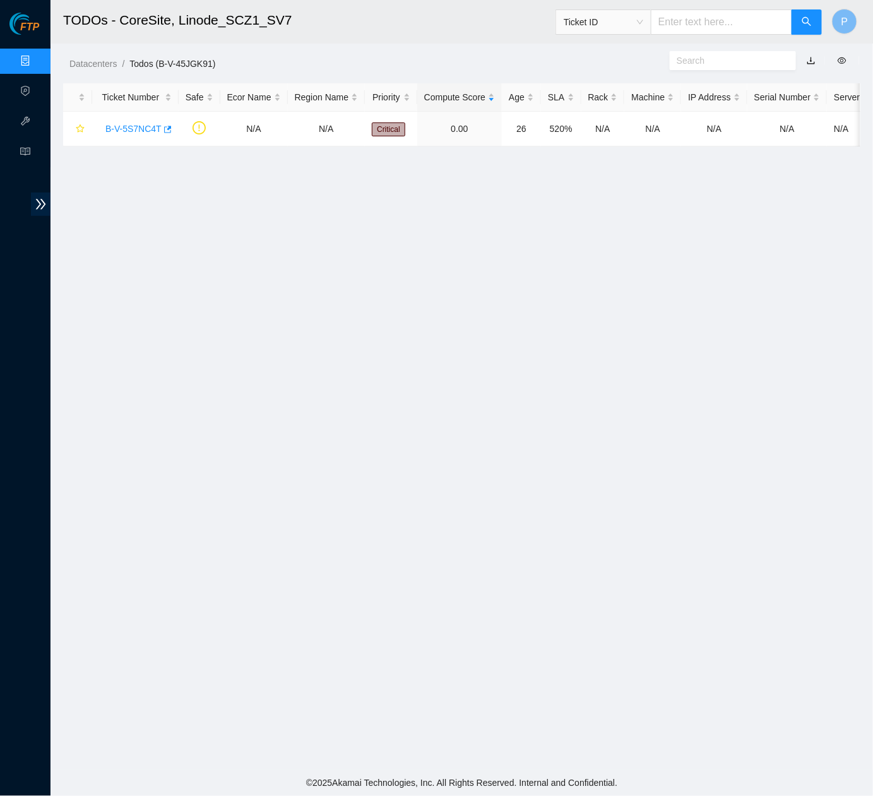
click at [668, 20] on input "text" at bounding box center [720, 21] width 141 height 25
paste input "B-W-10T5T5R"
type input "B-W-10T5T5R"
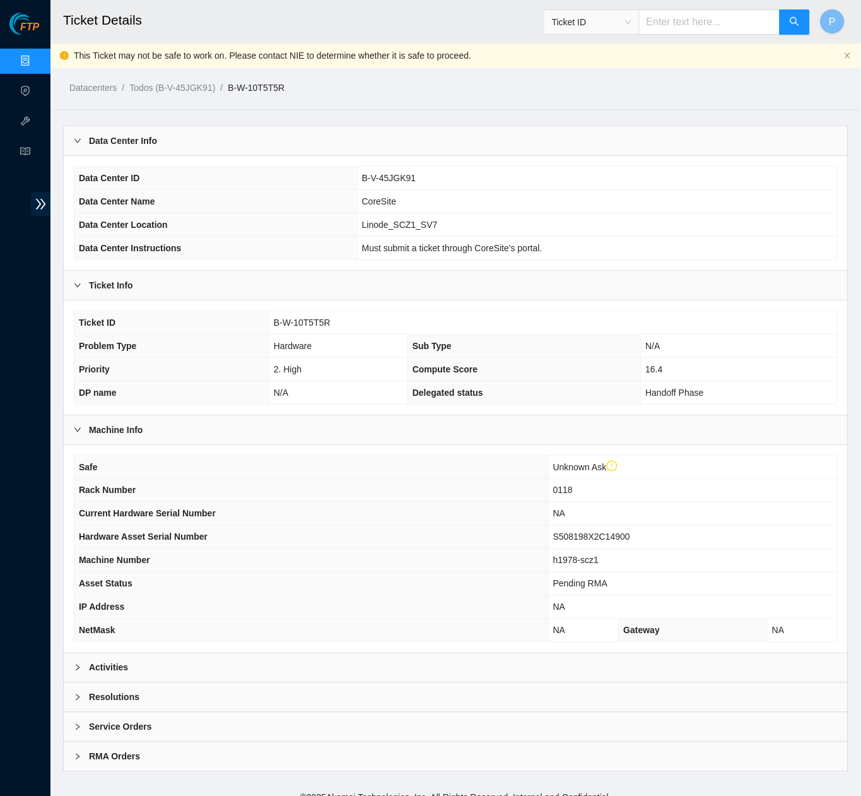
click at [844, 54] on div "This Ticket may not be safe to work on. Please contact NIE to determine whether…" at bounding box center [455, 56] width 811 height 24
click at [849, 53] on icon "close" at bounding box center [848, 56] width 8 height 8
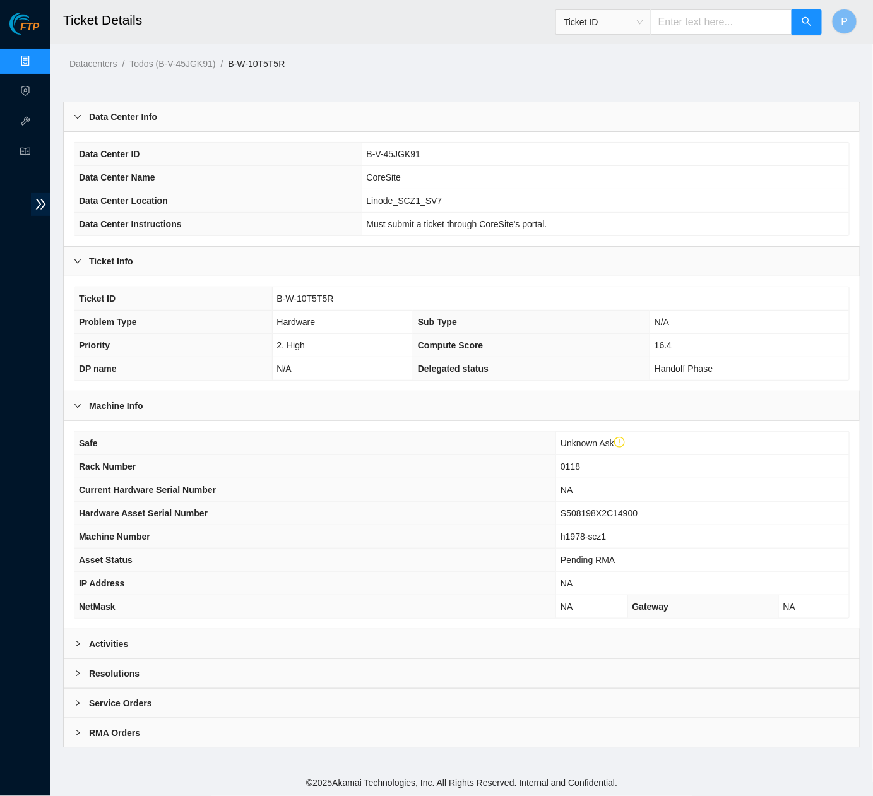
click at [296, 630] on div "Activities" at bounding box center [462, 643] width 796 height 29
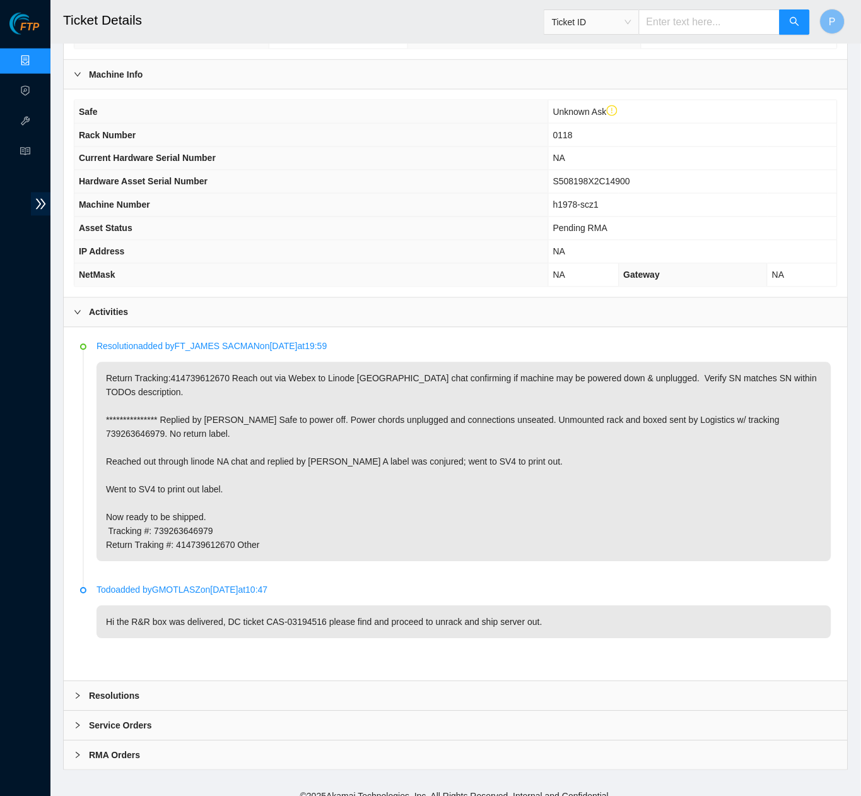
scroll to position [326, 0]
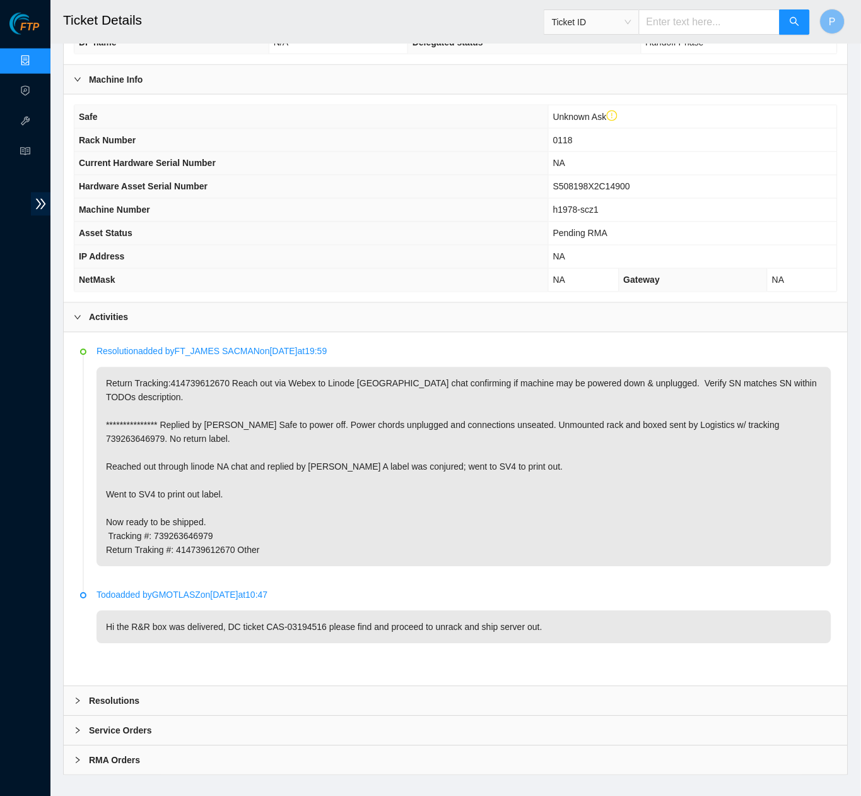
click at [174, 373] on p "**********" at bounding box center [464, 466] width 735 height 199
click at [199, 746] on div "RMA Orders" at bounding box center [456, 760] width 784 height 29
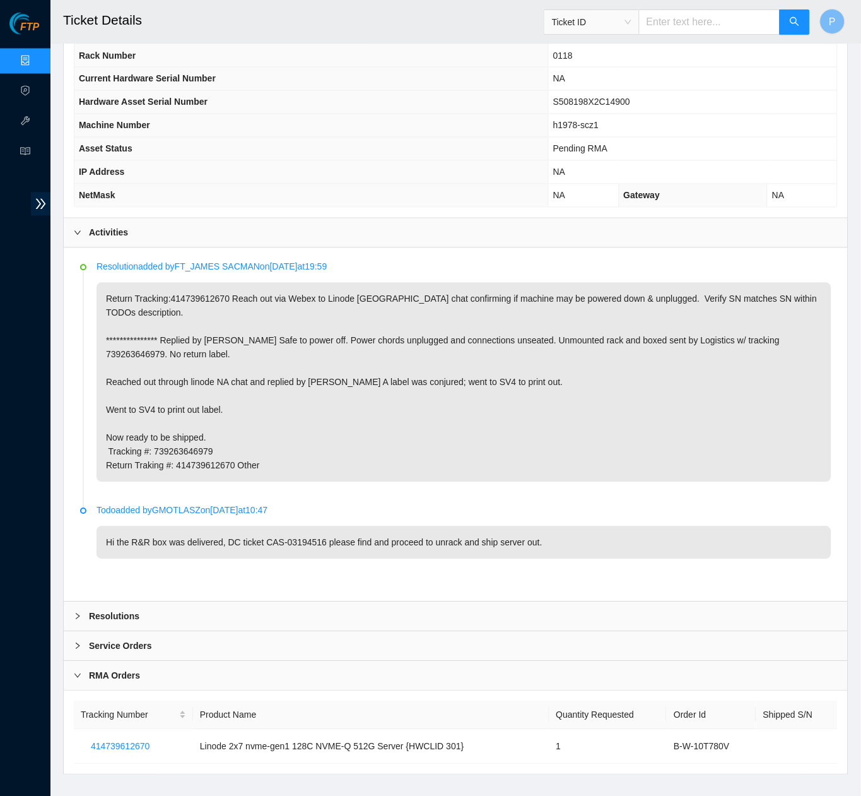
scroll to position [410, 0]
click at [180, 632] on div "Service Orders" at bounding box center [456, 646] width 784 height 29
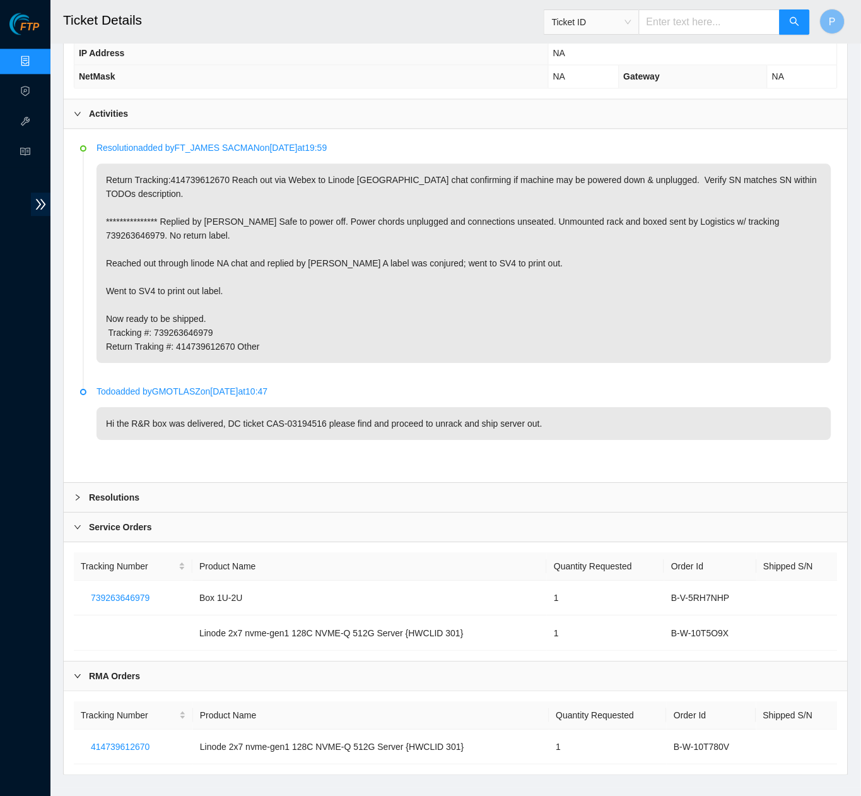
scroll to position [529, 0]
drag, startPoint x: 165, startPoint y: 731, endPoint x: 93, endPoint y: 730, distance: 71.9
click at [93, 731] on td "414739612670" at bounding box center [133, 748] width 119 height 35
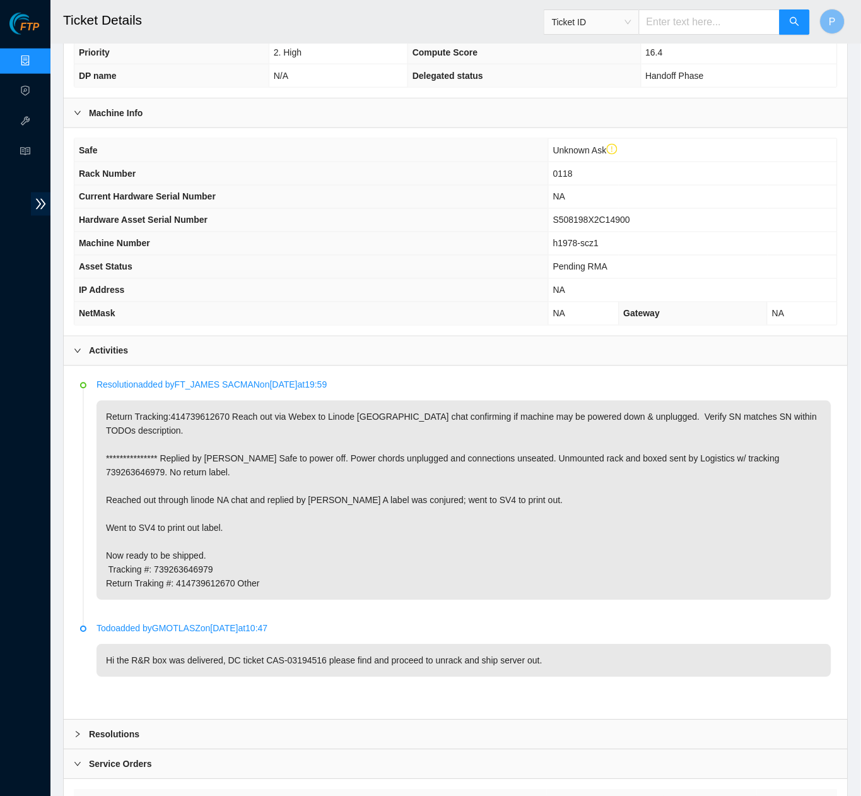
scroll to position [286, 0]
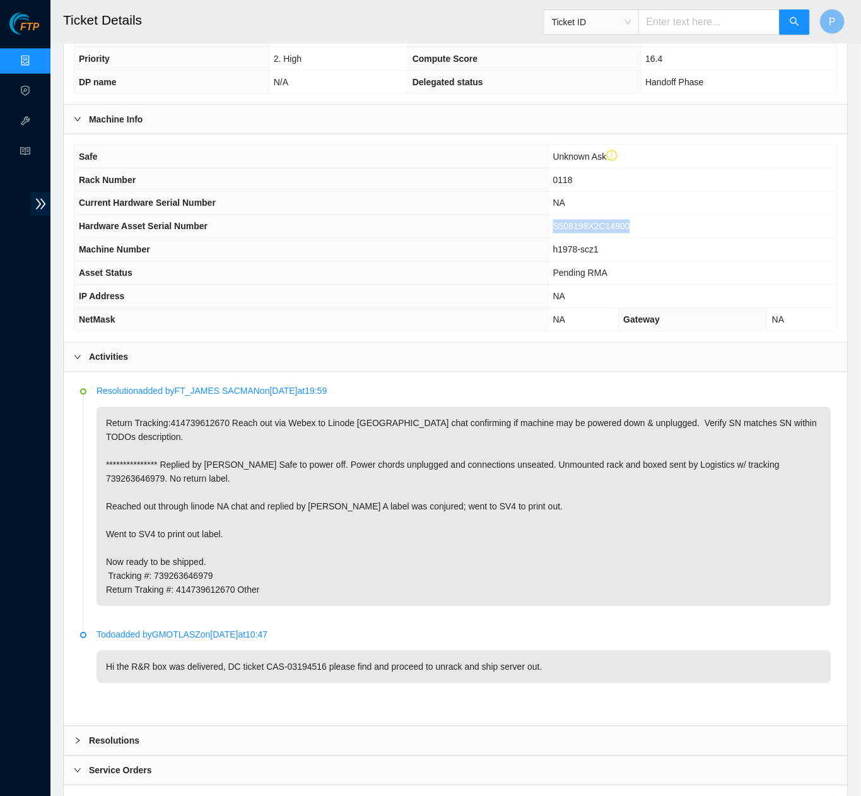
drag, startPoint x: 646, startPoint y: 220, endPoint x: 554, endPoint y: 219, distance: 92.1
click at [554, 219] on td "S508198X2C14900" at bounding box center [692, 226] width 289 height 23
copy span "S508198X2C14900"
click at [437, 226] on th "Hardware Asset Serial Number" at bounding box center [311, 226] width 474 height 23
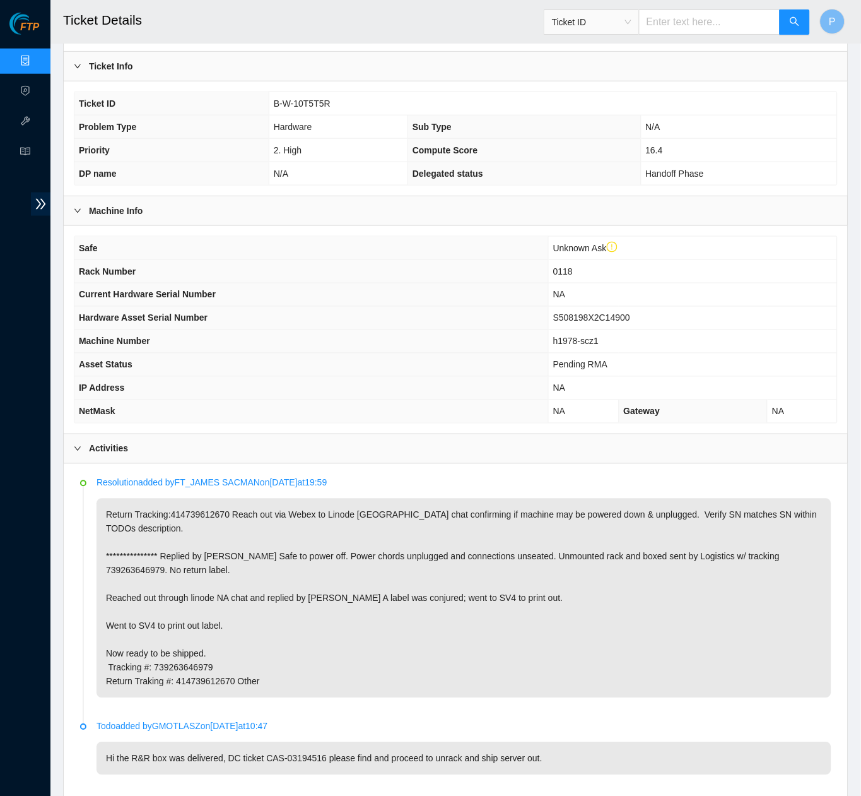
scroll to position [174, 0]
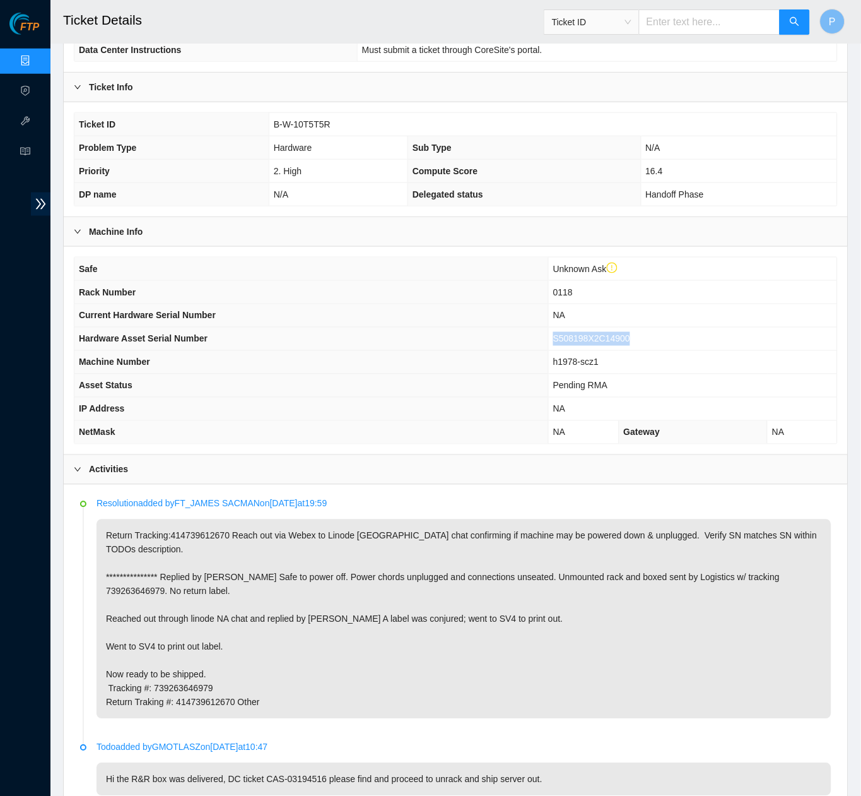
drag, startPoint x: 647, startPoint y: 329, endPoint x: 551, endPoint y: 329, distance: 95.3
click at [551, 329] on td "S508198X2C14900" at bounding box center [692, 338] width 289 height 23
copy span "S508198X2C14900"
click at [413, 351] on th "Machine Number" at bounding box center [311, 362] width 474 height 23
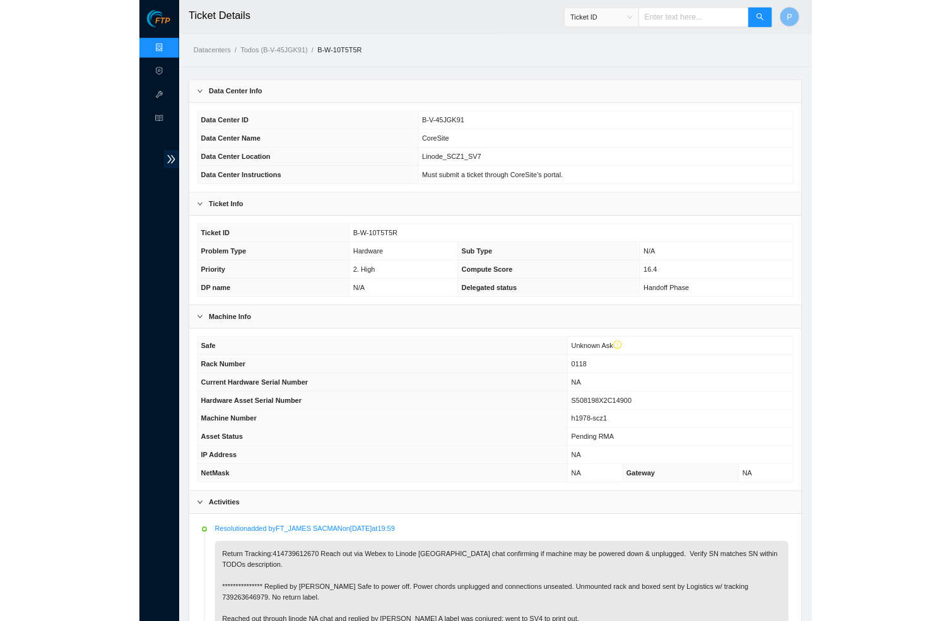
scroll to position [0, 0]
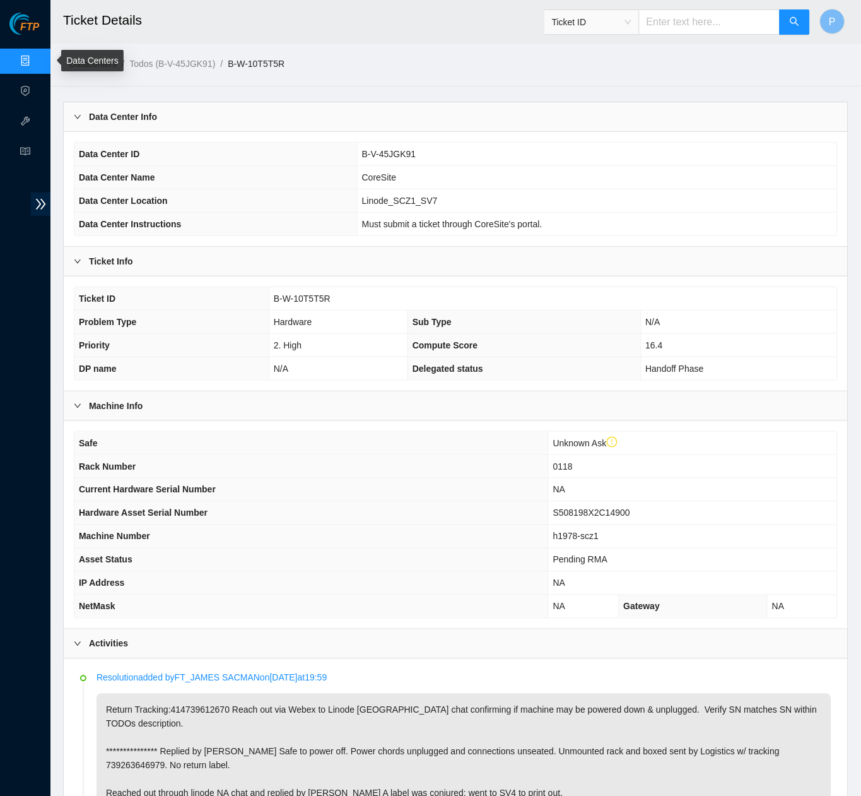
click at [37, 65] on link "Data Centers" at bounding box center [63, 61] width 52 height 10
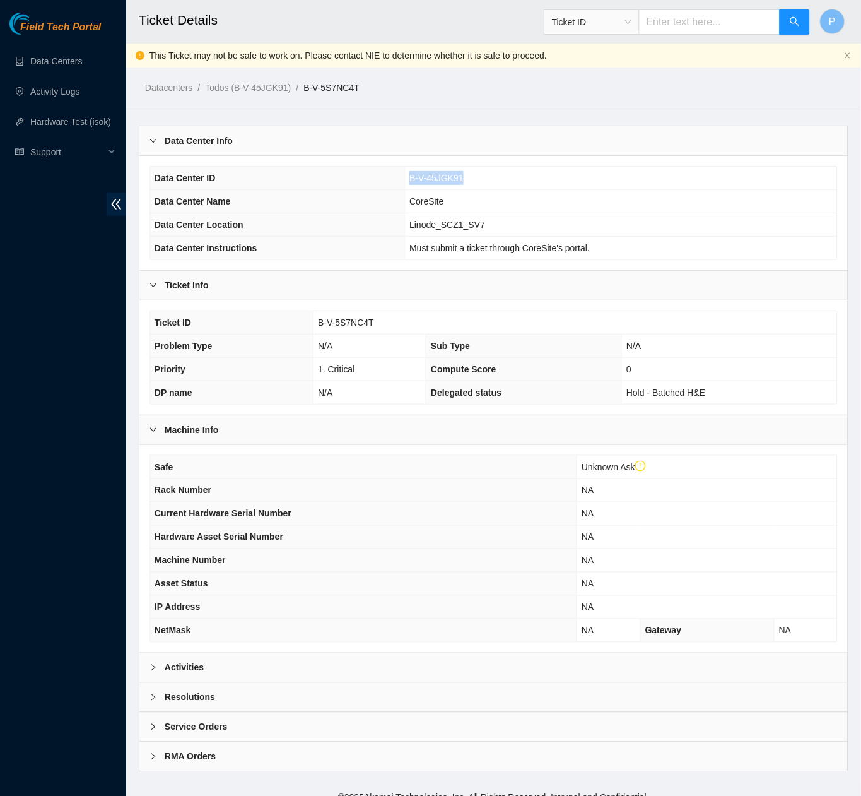
drag, startPoint x: 474, startPoint y: 176, endPoint x: 404, endPoint y: 179, distance: 69.5
click at [405, 179] on td "B-V-45JGK91" at bounding box center [621, 178] width 432 height 23
copy span "B-V-45JGK91"
click at [120, 203] on icon "double-left" at bounding box center [116, 203] width 13 height 13
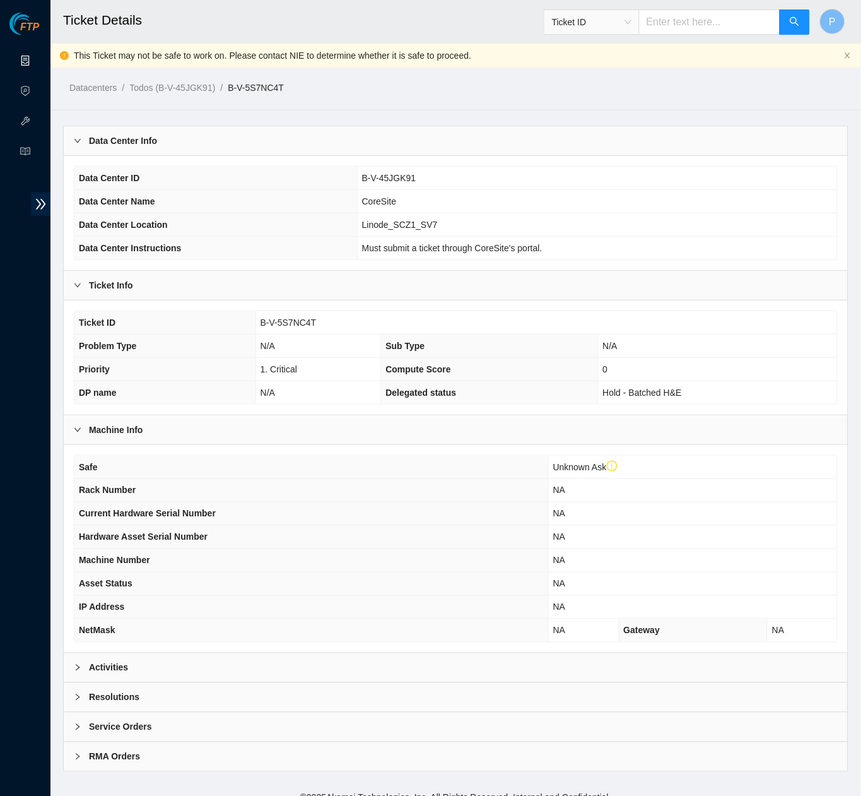
click at [37, 56] on link "Data Centers" at bounding box center [63, 61] width 52 height 10
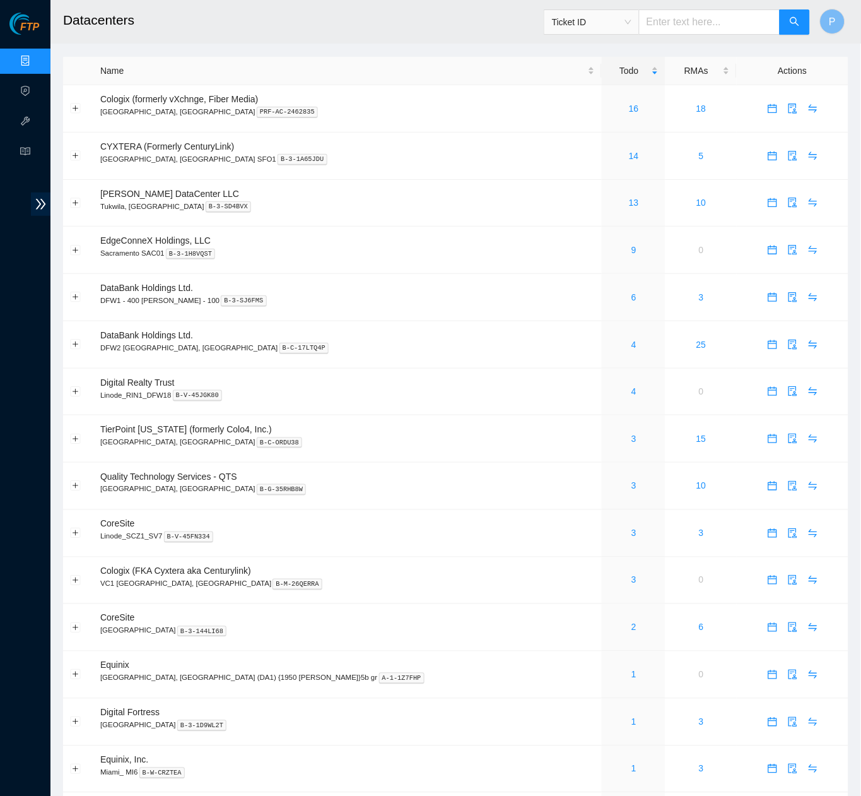
click at [691, 28] on input "text" at bounding box center [709, 21] width 141 height 25
paste input "B-V-5KRL8IR"
type input "B-V-5KRL8IR"
click at [791, 26] on icon "search" at bounding box center [795, 21] width 10 height 10
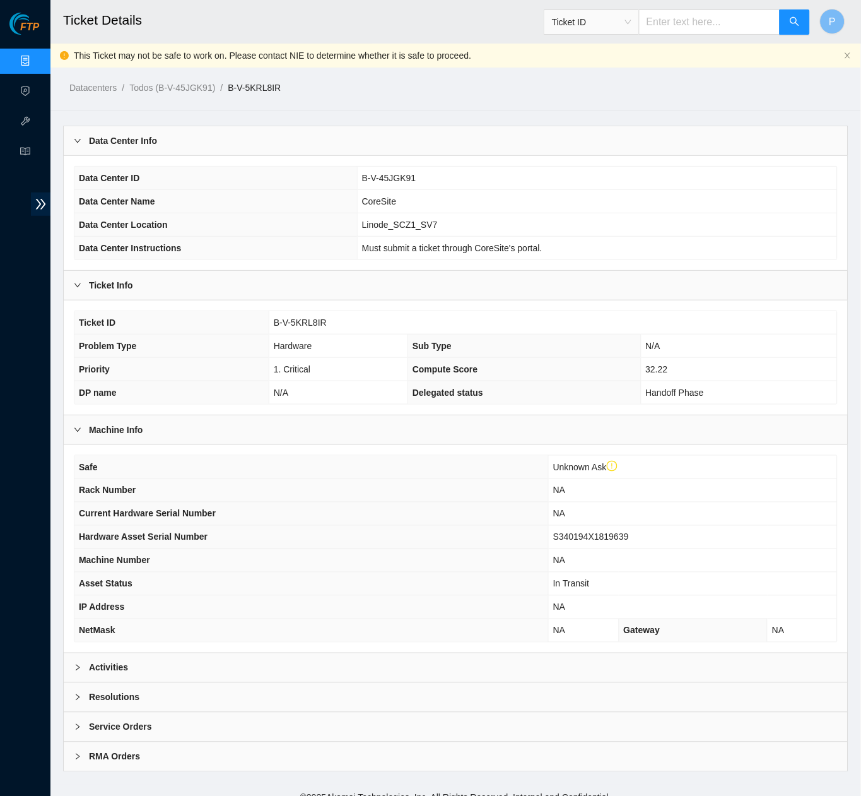
scroll to position [4, 0]
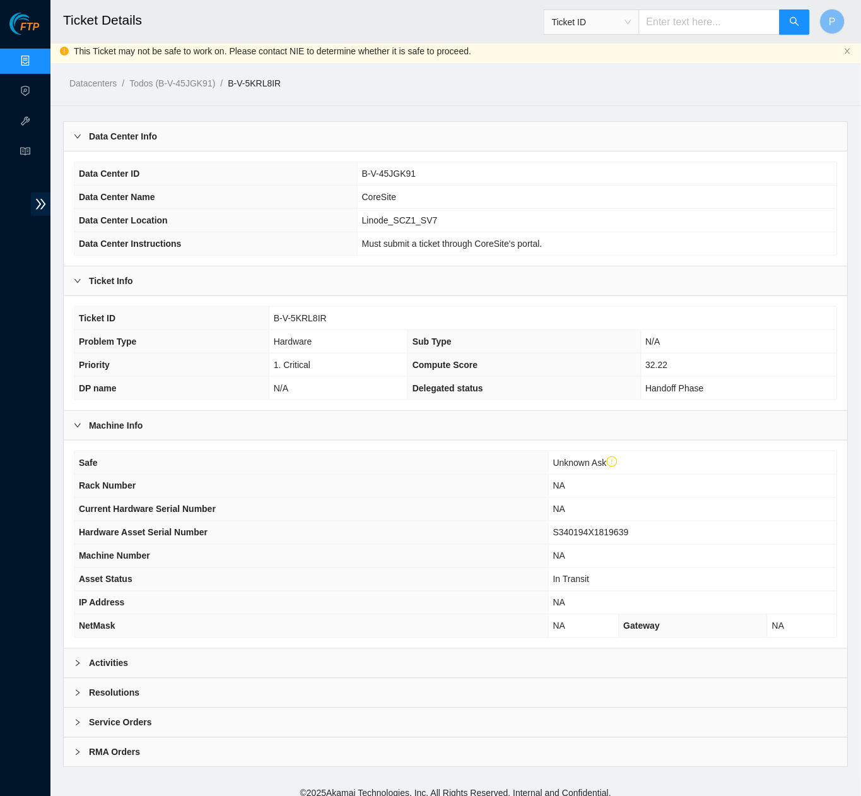
click at [420, 738] on div "RMA Orders" at bounding box center [456, 752] width 784 height 29
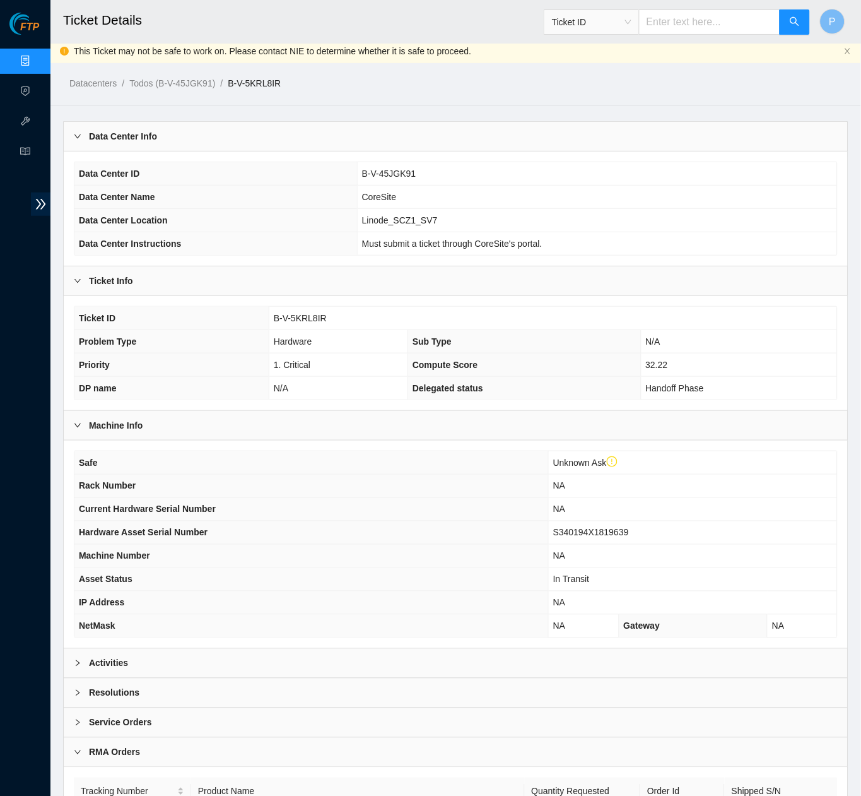
click at [421, 719] on div "Service Orders" at bounding box center [456, 722] width 784 height 29
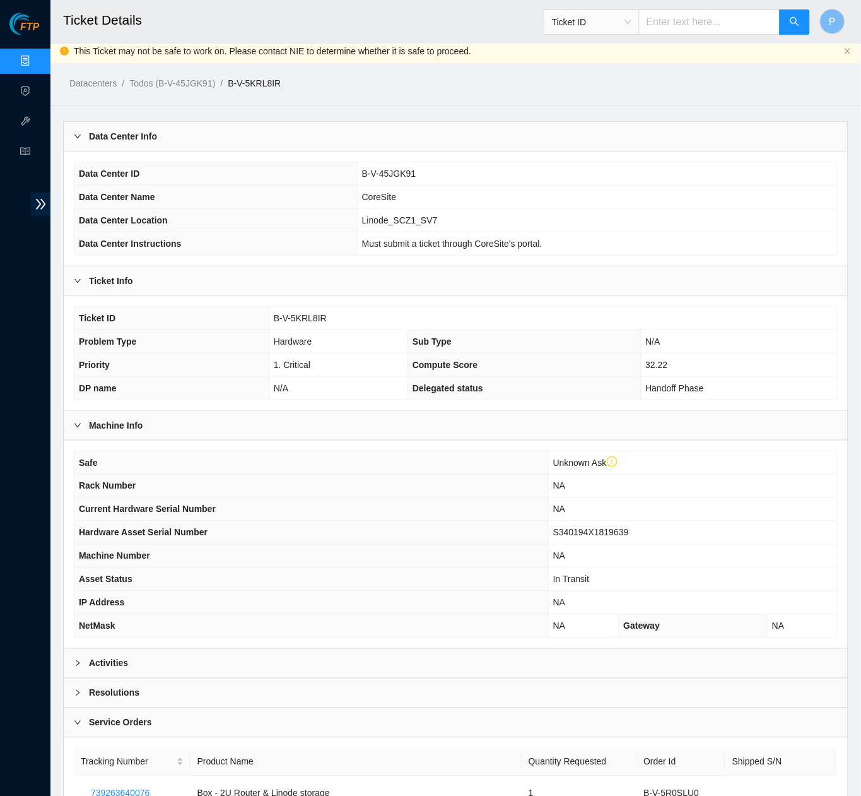
scroll to position [206, 0]
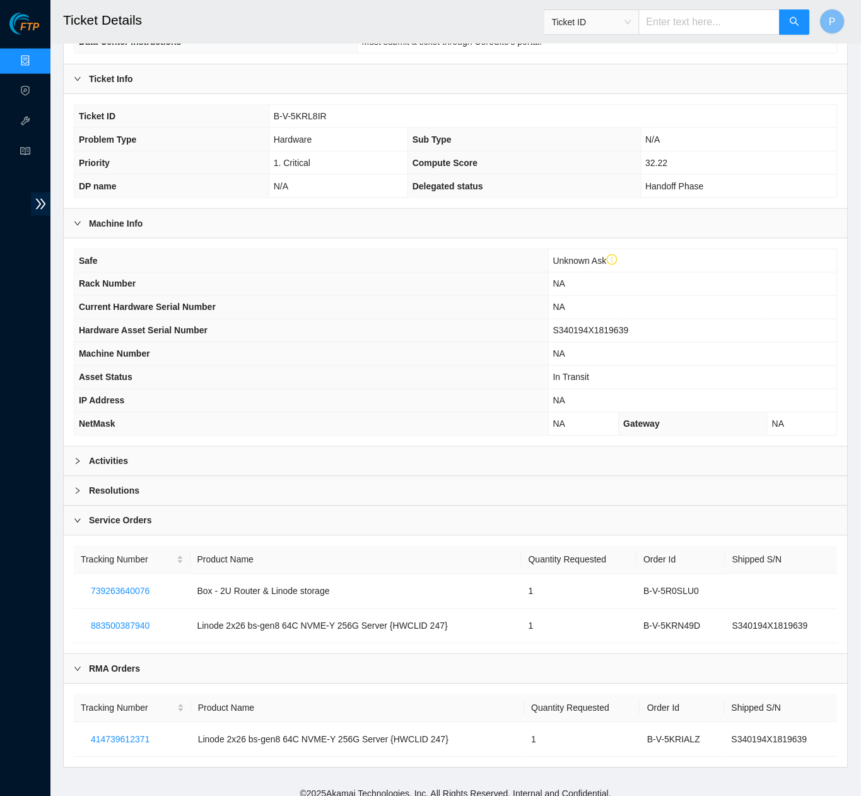
click at [334, 484] on div "Resolutions" at bounding box center [456, 490] width 784 height 29
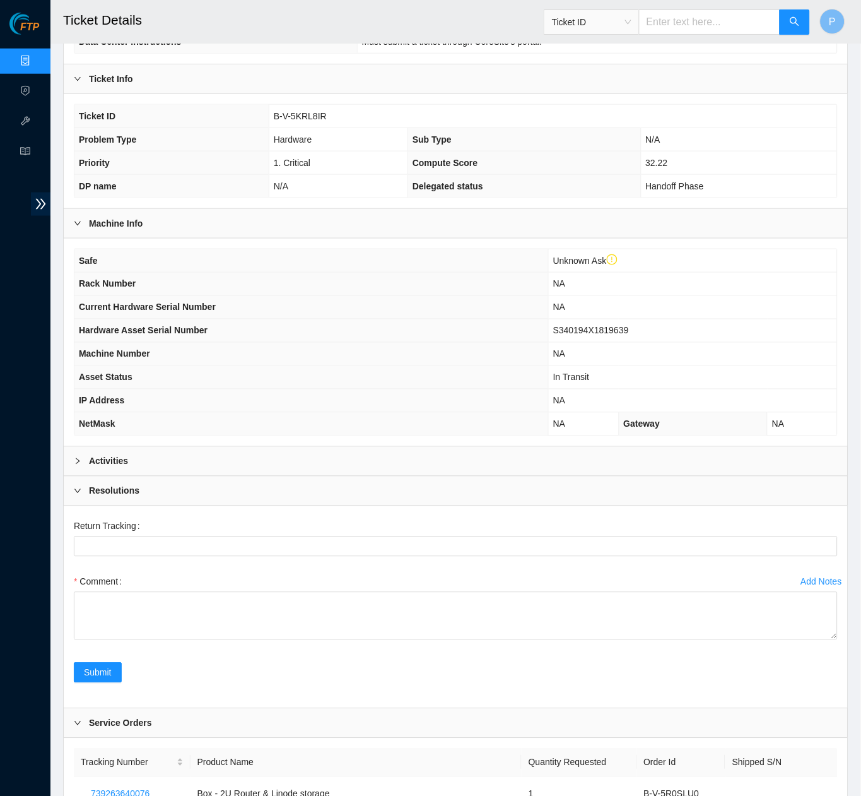
click at [329, 481] on div "Resolutions" at bounding box center [456, 490] width 784 height 29
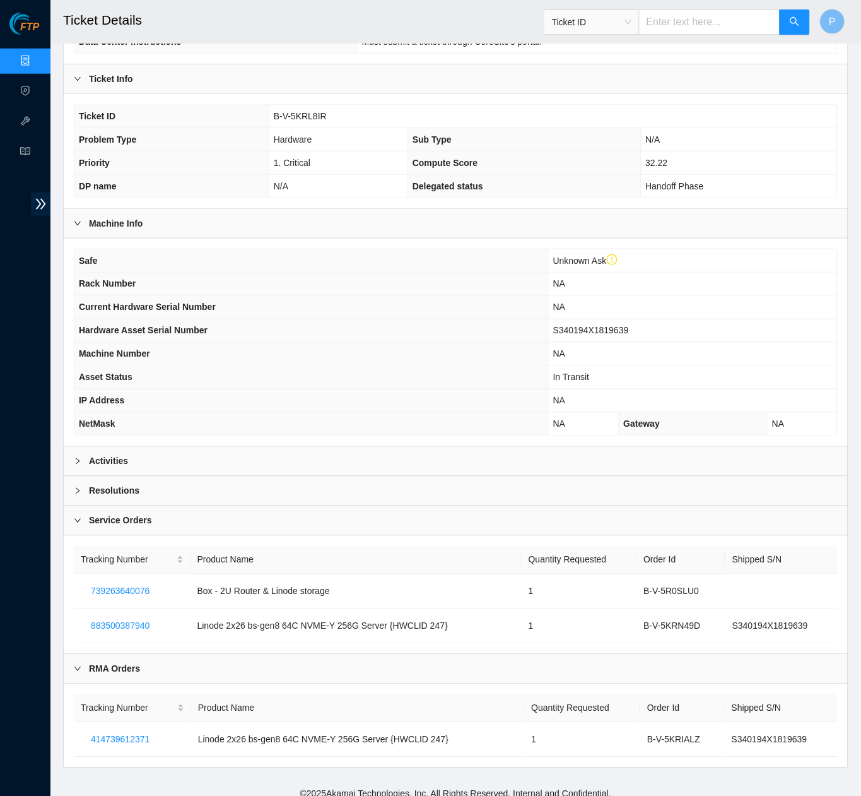
click at [329, 447] on div "Activities" at bounding box center [456, 461] width 784 height 29
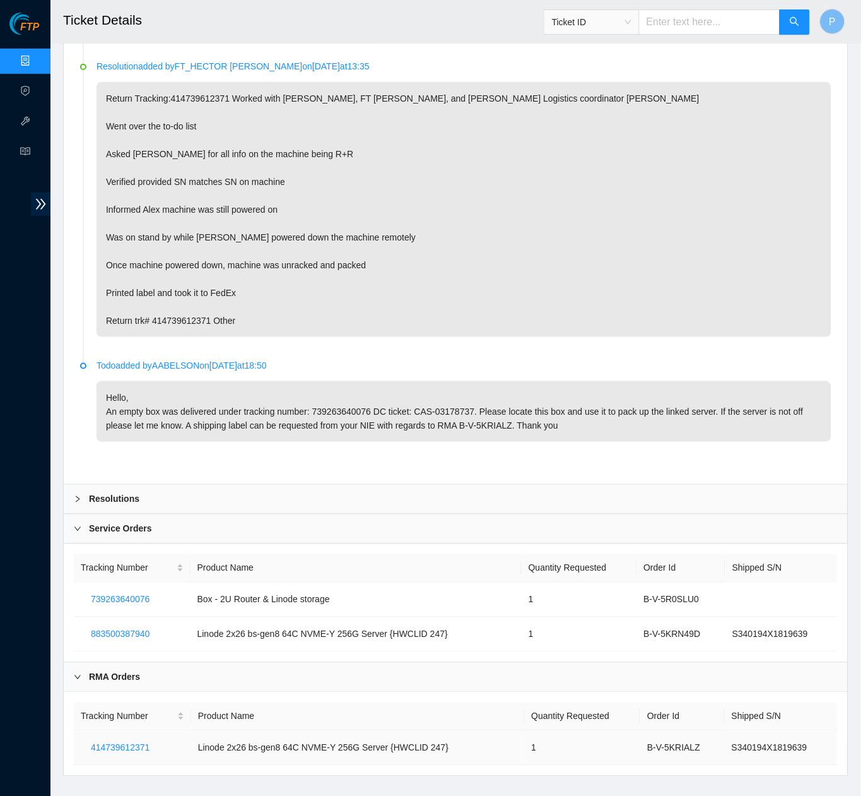
scroll to position [1025, 0]
click at [220, 109] on p "Return Tracking:414739612371 Worked with [PERSON_NAME], FT [PERSON_NAME], and […" at bounding box center [464, 210] width 735 height 255
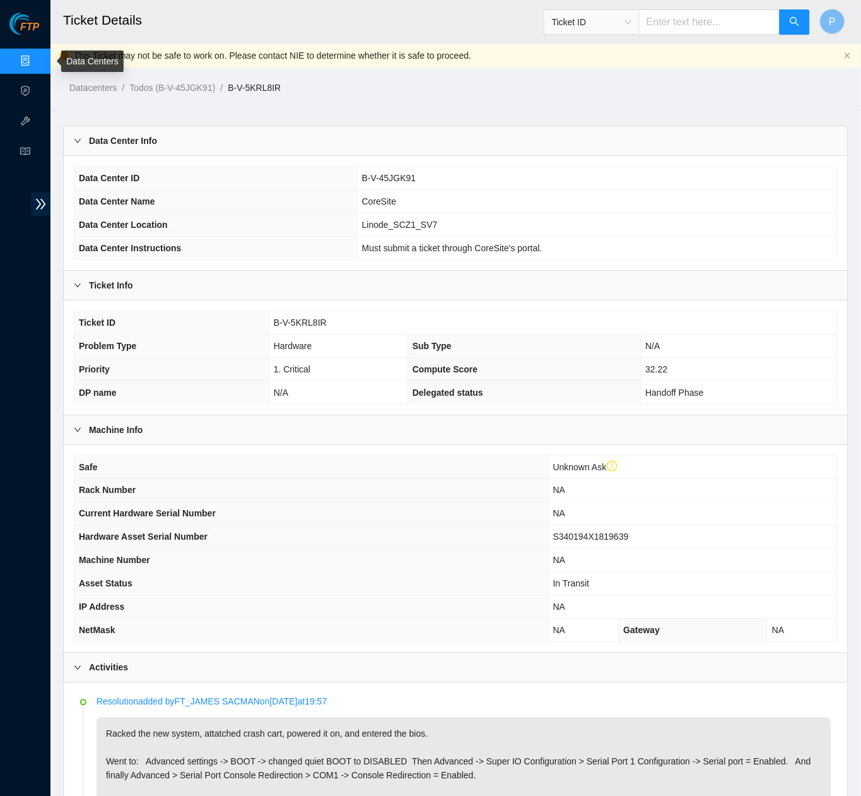
scroll to position [0, 0]
click at [37, 60] on link "Data Centers" at bounding box center [63, 61] width 52 height 10
